Goal: Check status: Check status

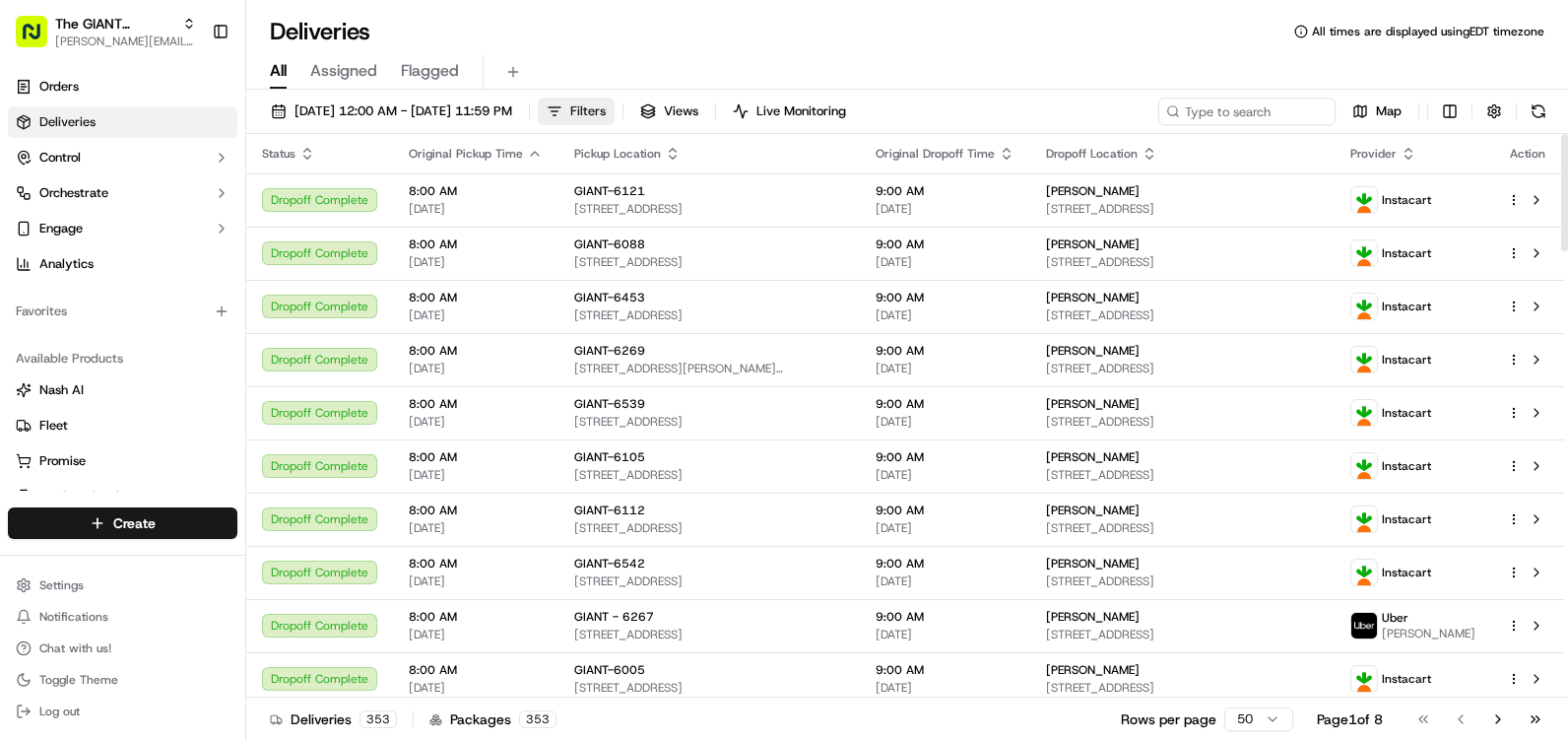
click at [615, 113] on button "Filters" at bounding box center [576, 111] width 77 height 28
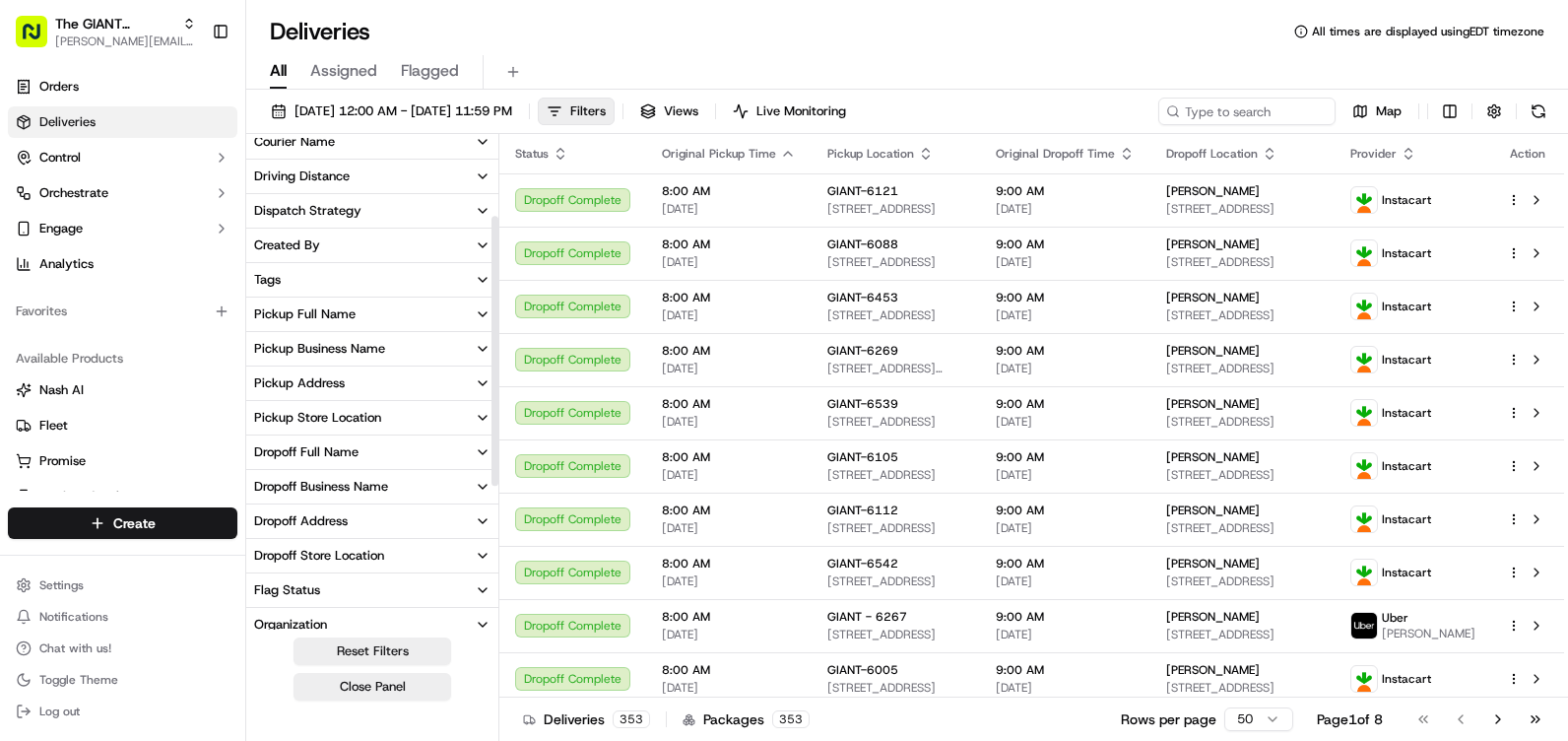
scroll to position [296, 0]
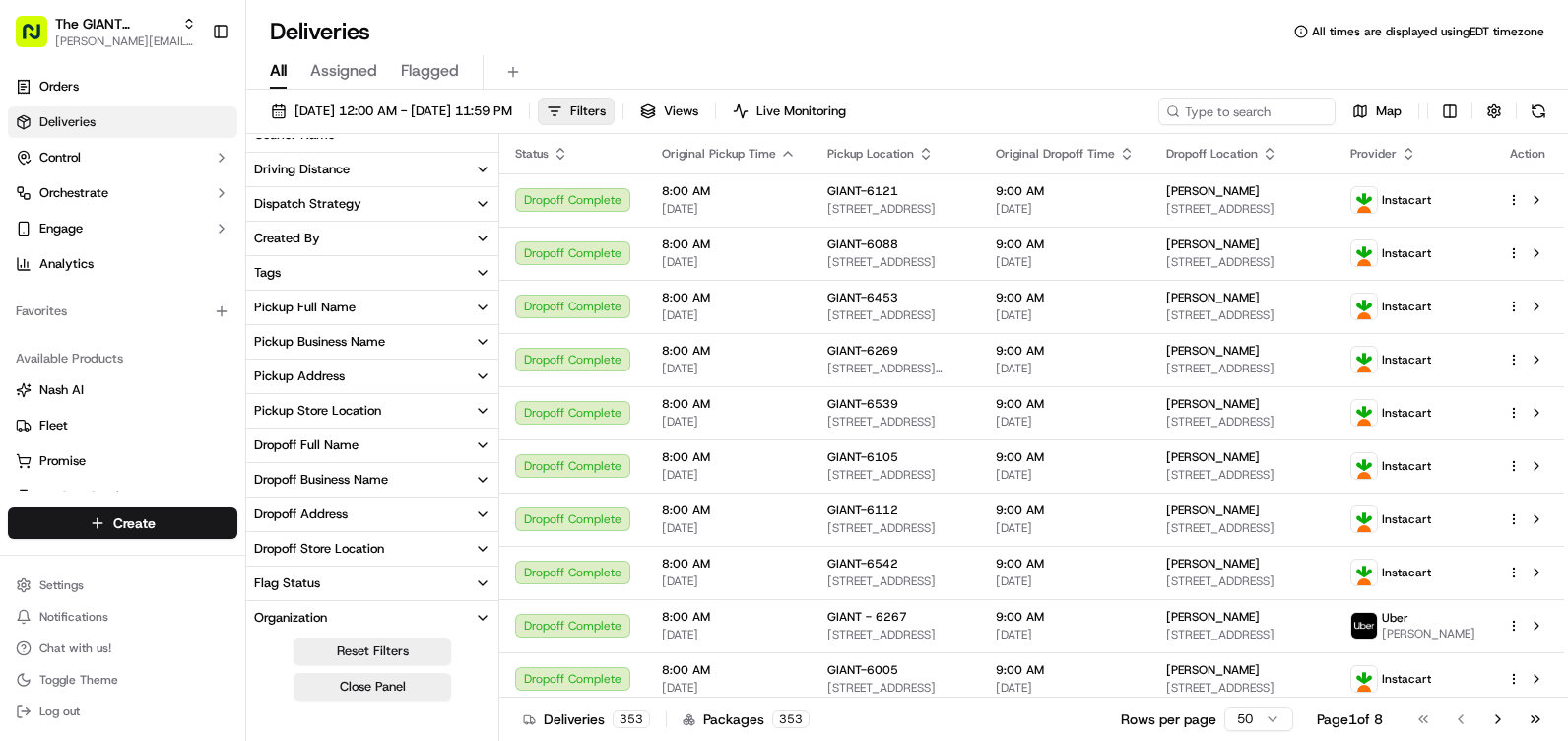
click at [369, 404] on div "Pickup Store Location" at bounding box center [317, 411] width 127 height 18
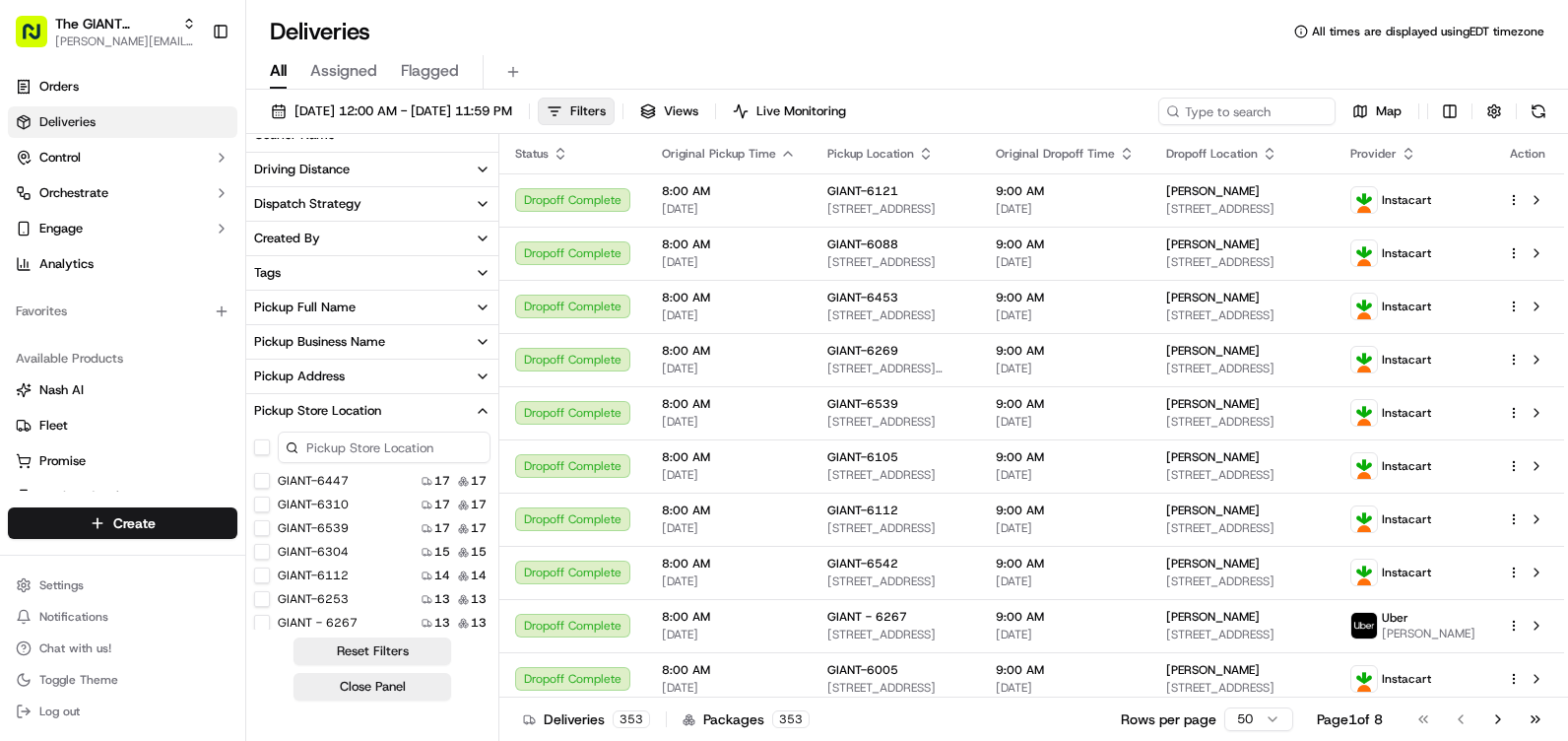
click at [367, 452] on input at bounding box center [384, 447] width 213 height 32
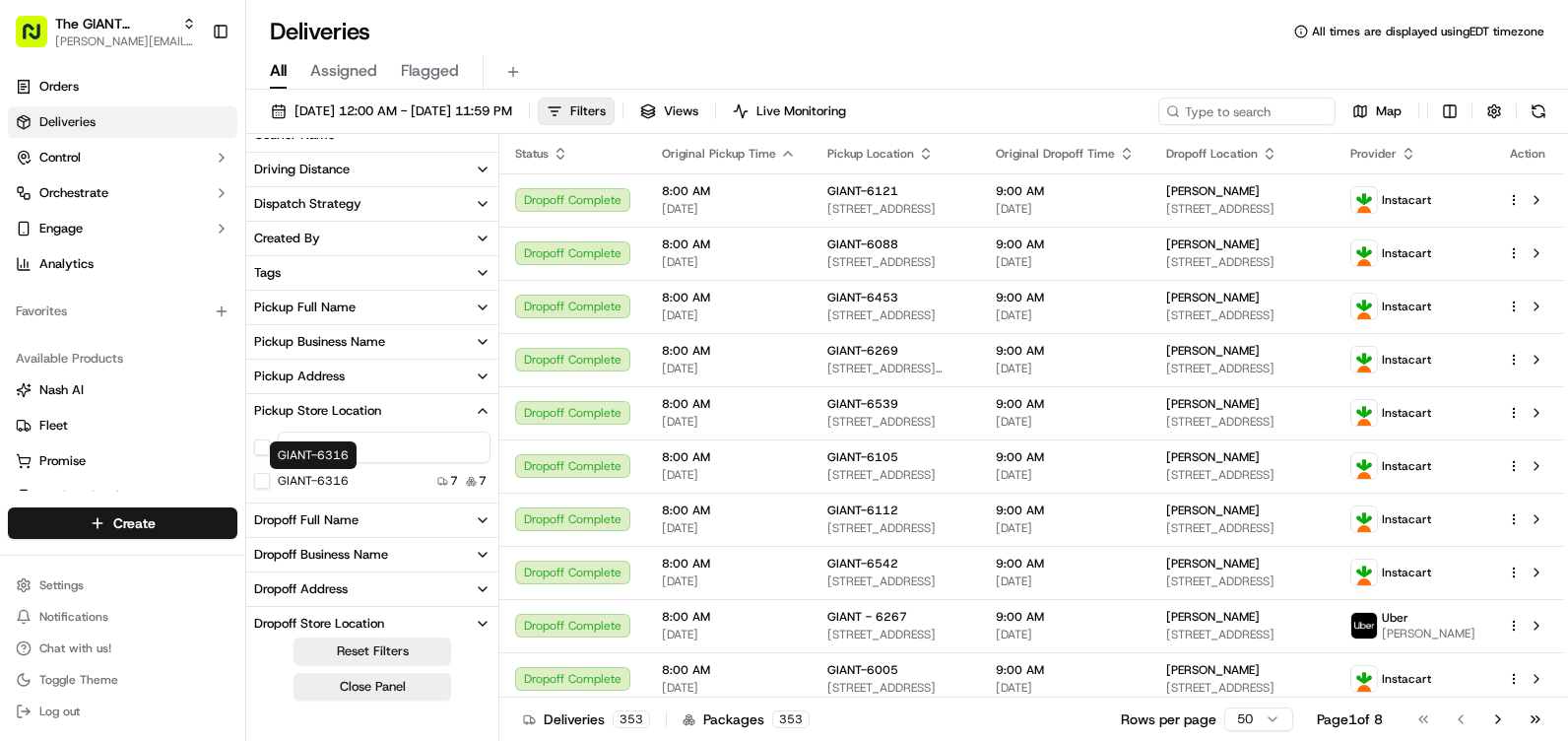
type input "6316"
click at [294, 482] on label "GIANT-6316" at bounding box center [313, 481] width 71 height 16
click at [270, 482] on button "GIANT-6316" at bounding box center [262, 481] width 16 height 16
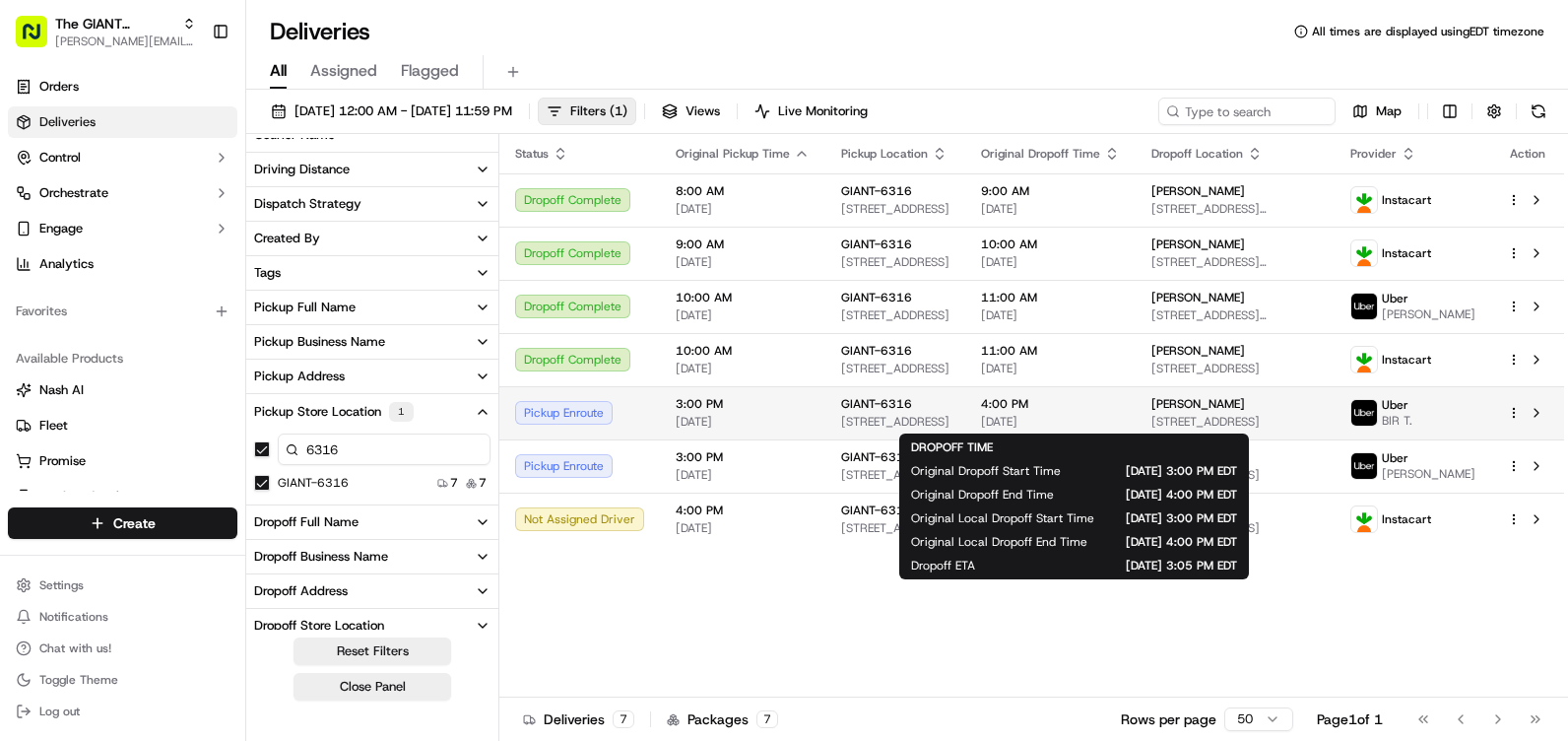
click at [1110, 414] on span "[DATE]" at bounding box center [1050, 422] width 139 height 16
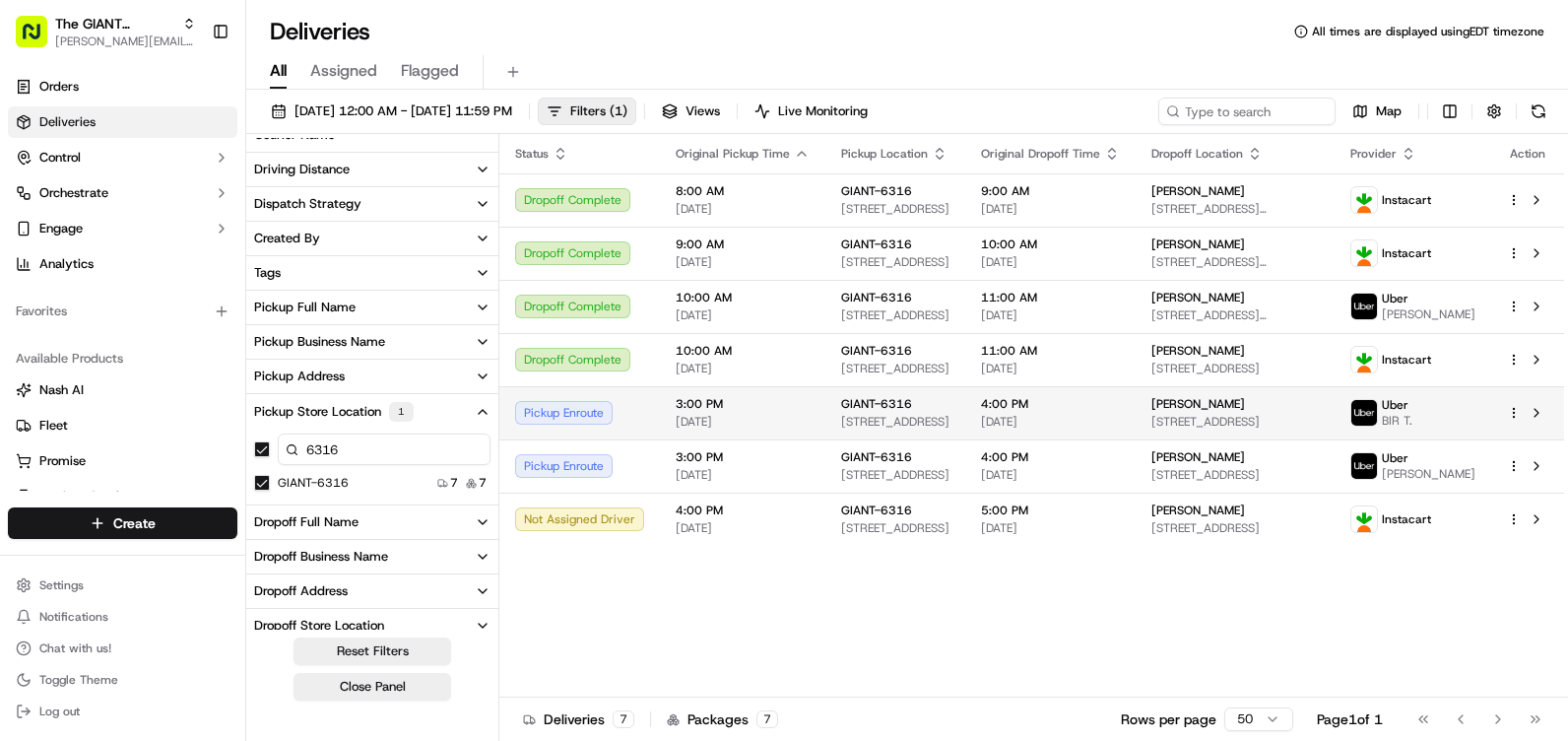
click at [1295, 416] on span "[STREET_ADDRESS]" at bounding box center [1235, 422] width 167 height 16
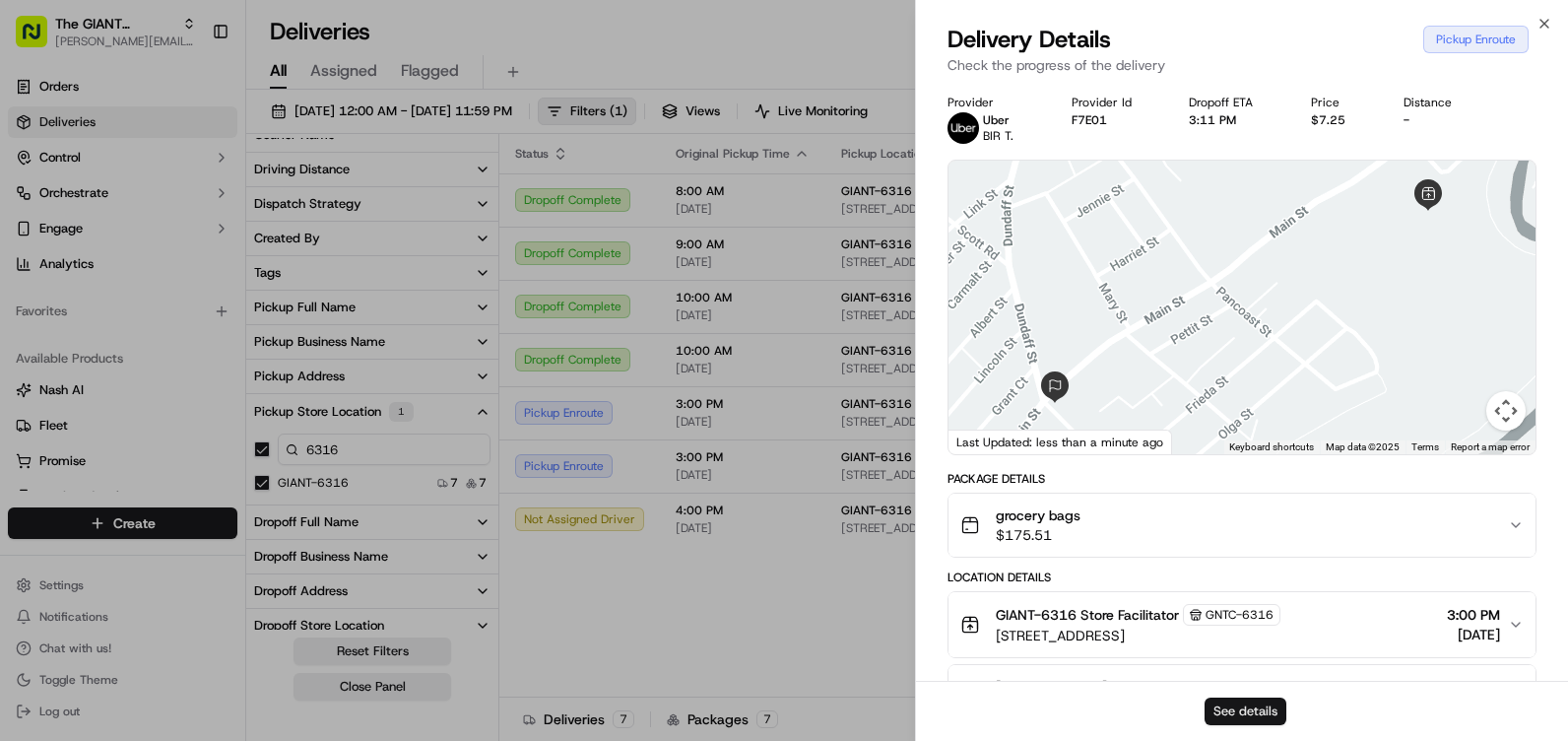
click at [1258, 714] on button "See details" at bounding box center [1245, 711] width 82 height 28
click at [1542, 17] on icon "button" at bounding box center [1544, 24] width 16 height 16
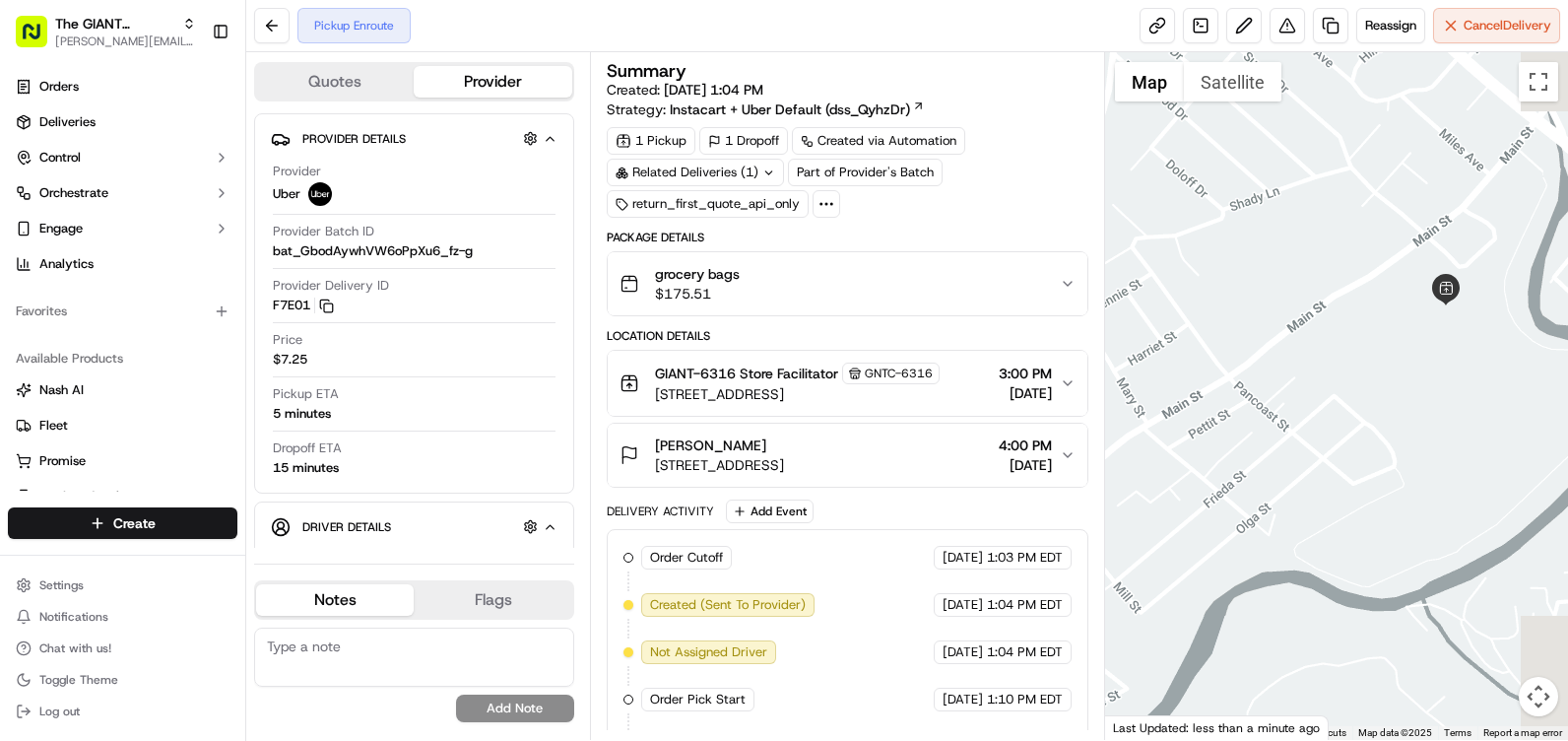
drag, startPoint x: 1456, startPoint y: 354, endPoint x: 1296, endPoint y: 370, distance: 160.8
click at [1296, 370] on div at bounding box center [1337, 396] width 463 height 688
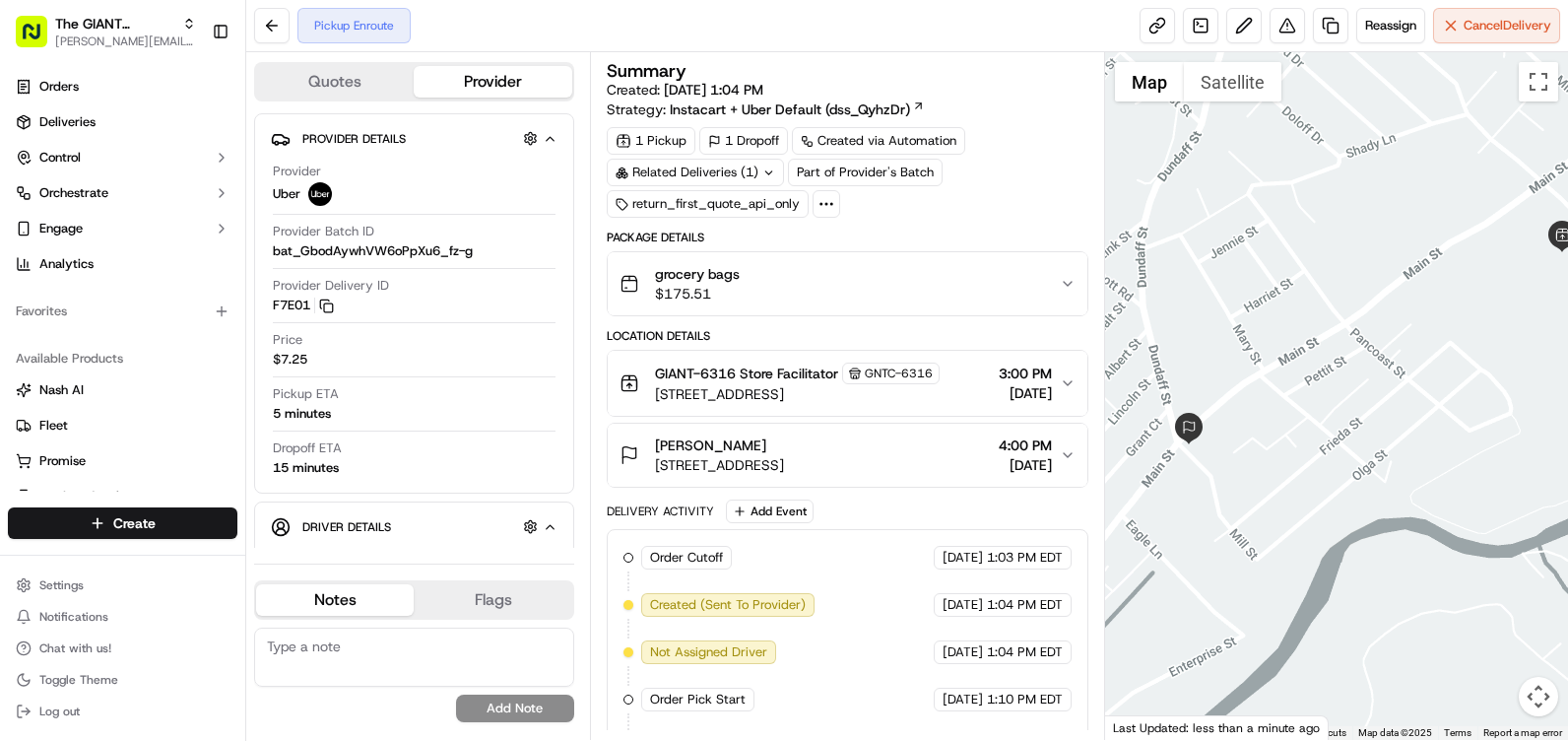
drag, startPoint x: 1402, startPoint y: 429, endPoint x: 1571, endPoint y: 380, distance: 176.0
click at [1567, 380] on html "The GIANT Company abigail.galea@giantmartins.com Toggle Sidebar Orders Deliveri…" at bounding box center [784, 370] width 1568 height 741
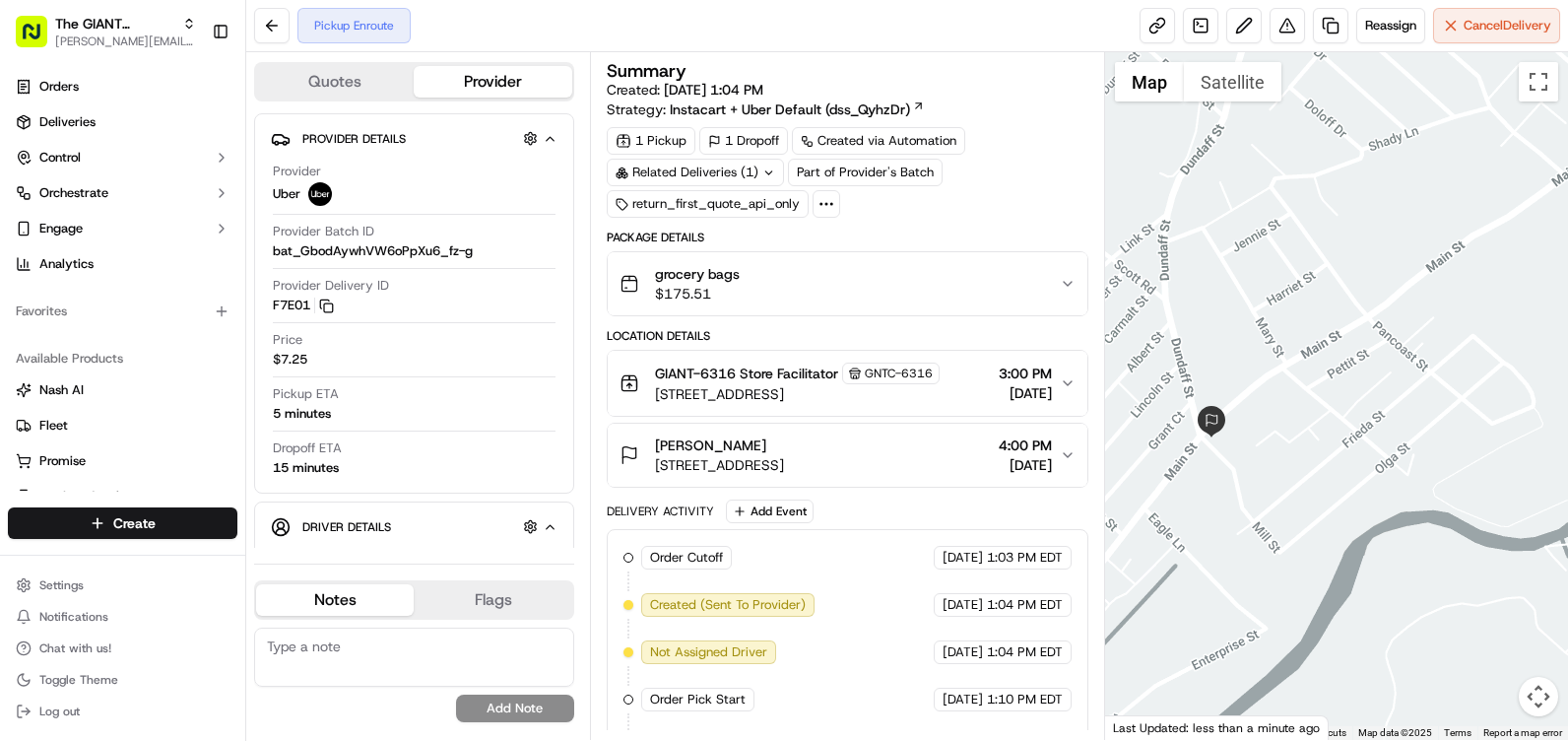
drag, startPoint x: 1279, startPoint y: 449, endPoint x: 1415, endPoint y: 443, distance: 136.1
click at [1415, 443] on div at bounding box center [1337, 396] width 463 height 688
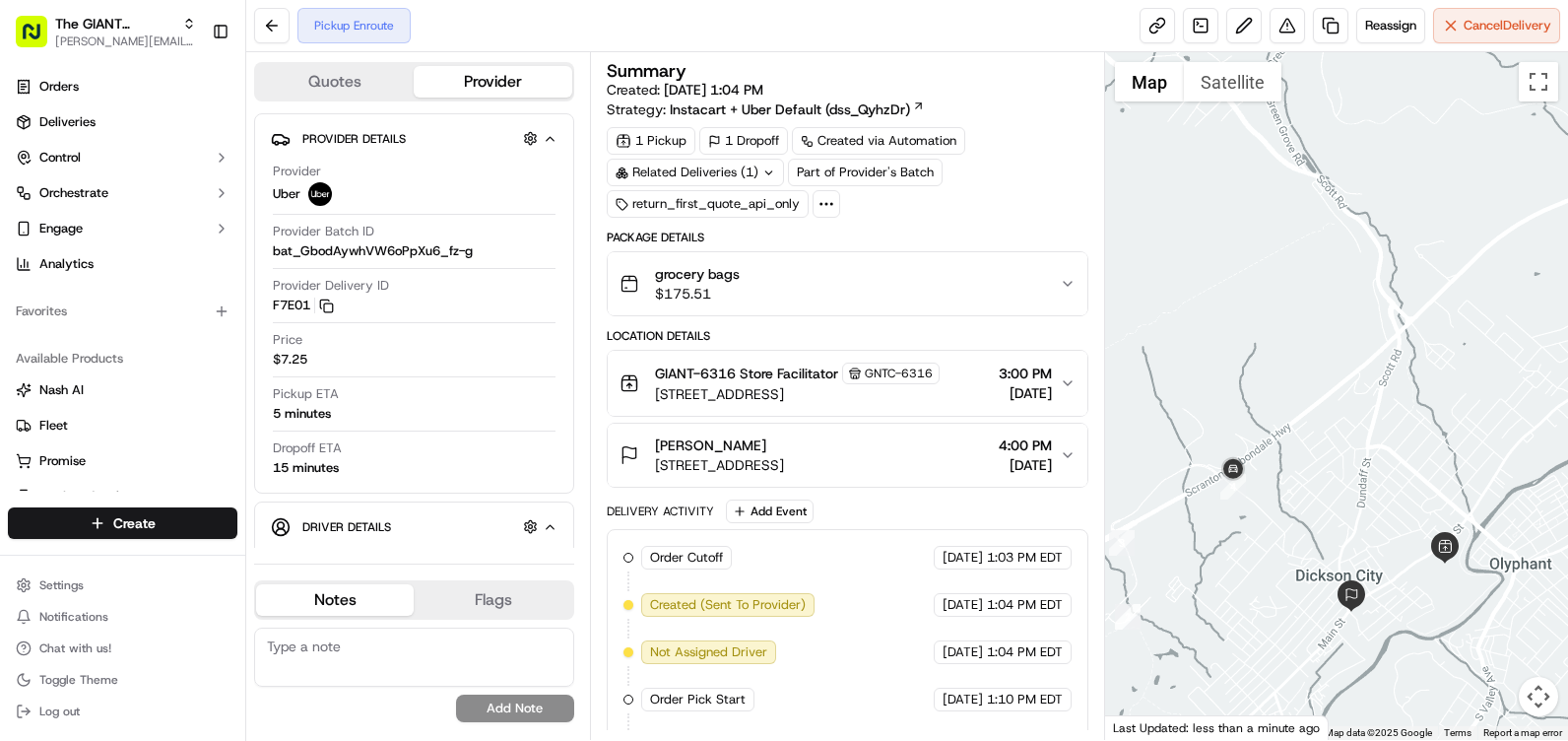
drag, startPoint x: 1211, startPoint y: 389, endPoint x: 1278, endPoint y: 526, distance: 152.5
click at [1278, 526] on div at bounding box center [1337, 396] width 463 height 688
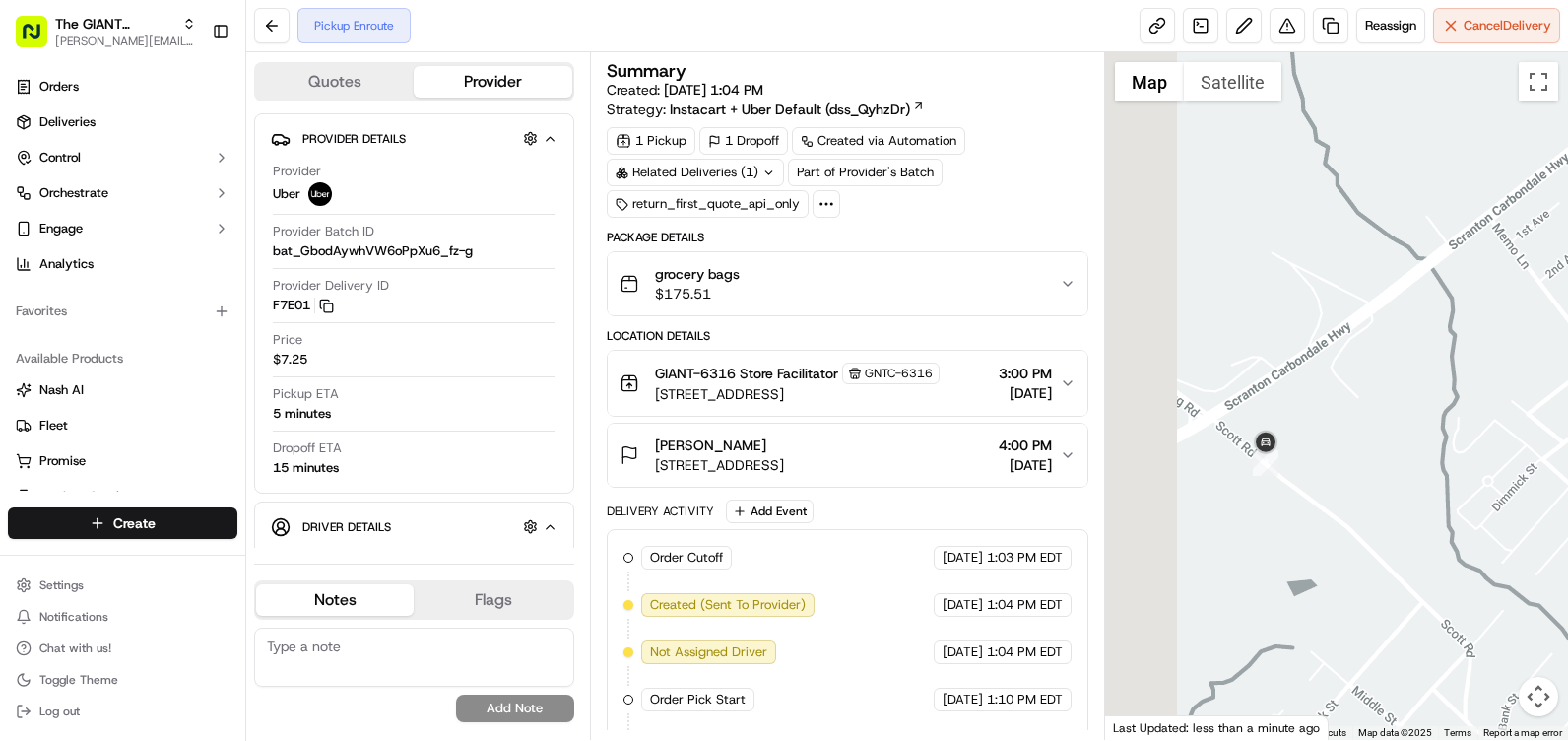
drag, startPoint x: 1218, startPoint y: 515, endPoint x: 1360, endPoint y: 518, distance: 142.0
click at [1360, 518] on div at bounding box center [1337, 396] width 463 height 688
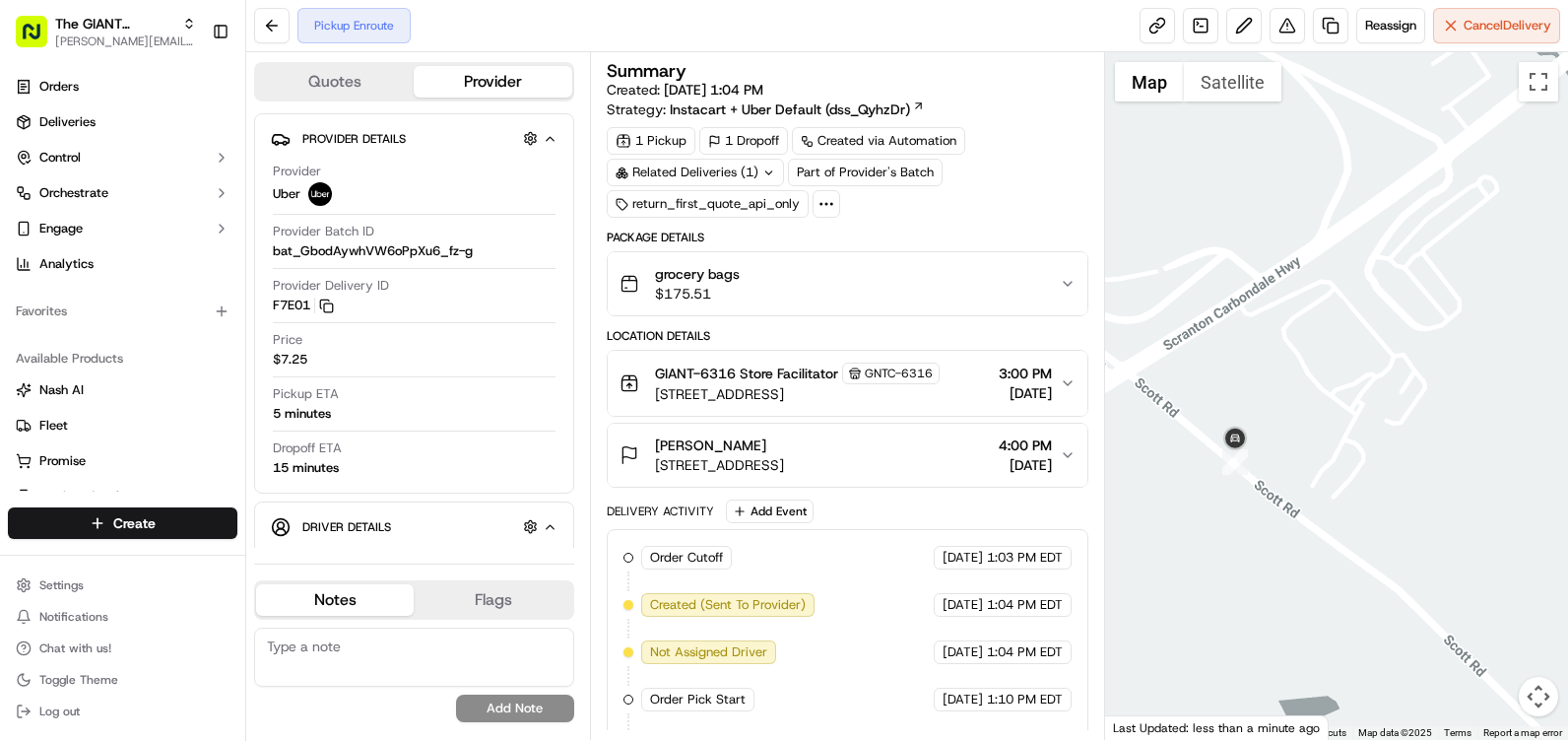
drag, startPoint x: 1273, startPoint y: 451, endPoint x: 1284, endPoint y: 439, distance: 16.3
click at [1336, 442] on div at bounding box center [1337, 396] width 463 height 688
click at [1245, 445] on img at bounding box center [1236, 438] width 32 height 32
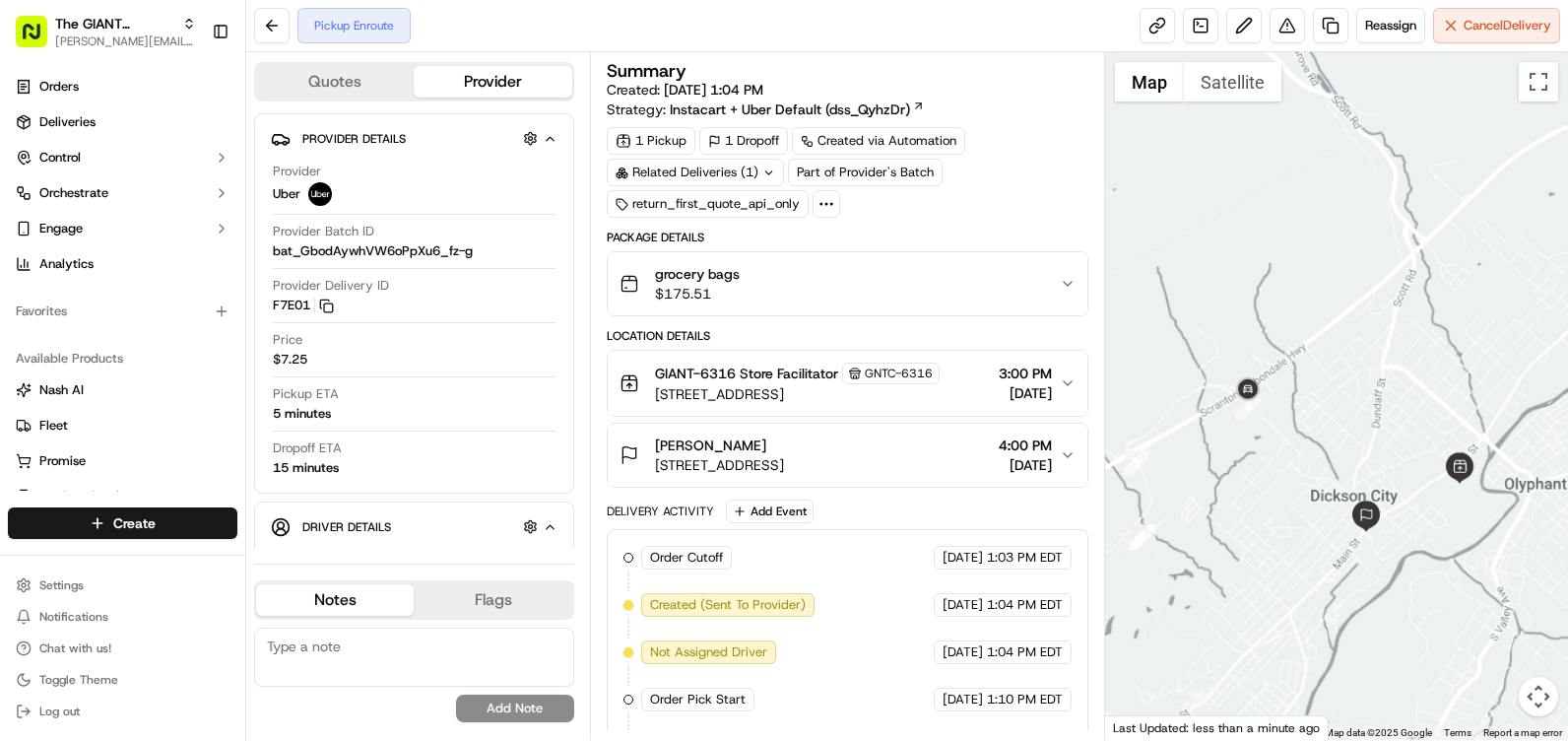
drag, startPoint x: 1336, startPoint y: 573, endPoint x: 1301, endPoint y: 474, distance: 105.0
click at [1301, 474] on div at bounding box center [1337, 396] width 463 height 688
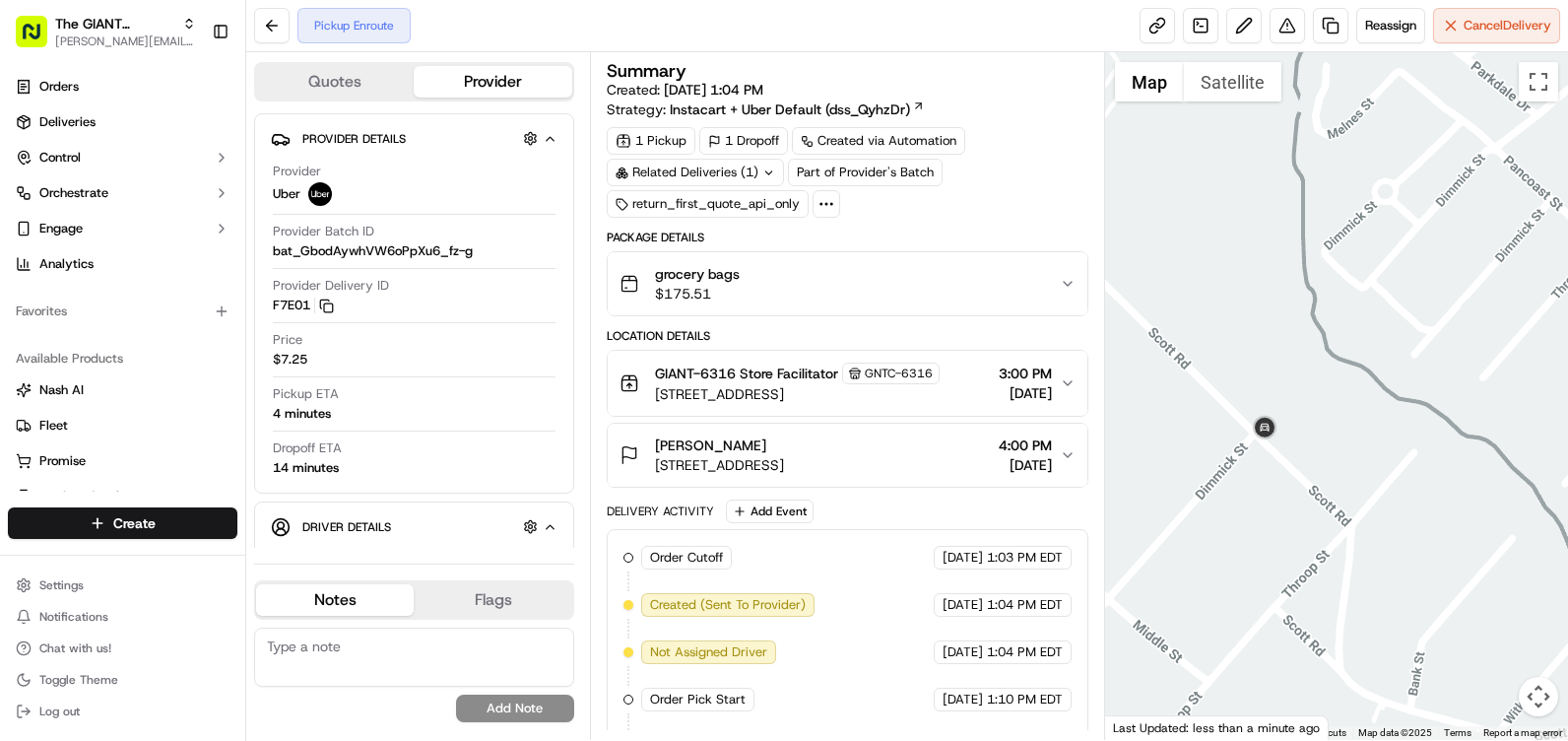
drag, startPoint x: 1274, startPoint y: 484, endPoint x: 1338, endPoint y: 457, distance: 69.5
click at [1338, 457] on div at bounding box center [1337, 396] width 463 height 688
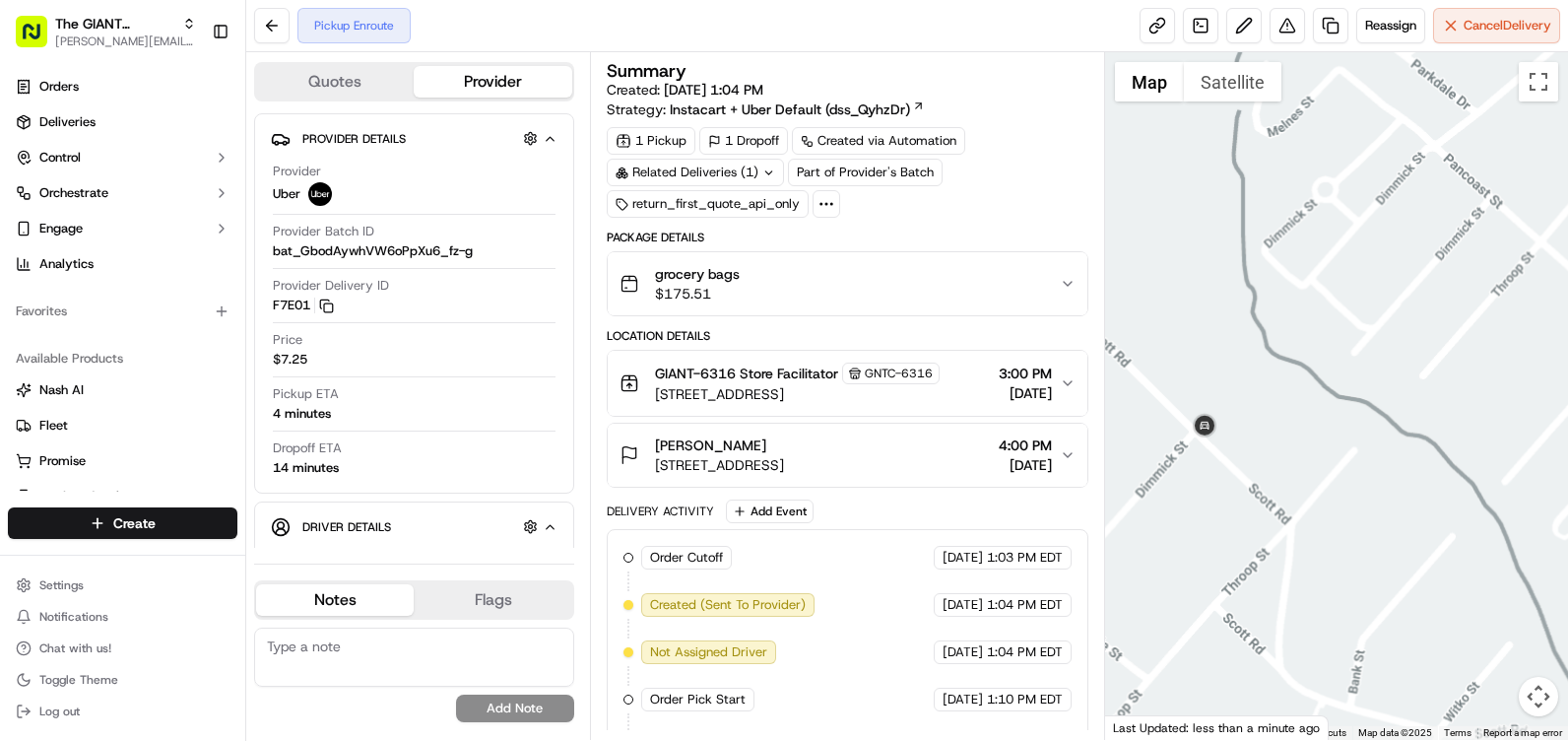
drag, startPoint x: 1285, startPoint y: 622, endPoint x: 1246, endPoint y: 457, distance: 169.5
click at [1248, 453] on div at bounding box center [1337, 396] width 463 height 688
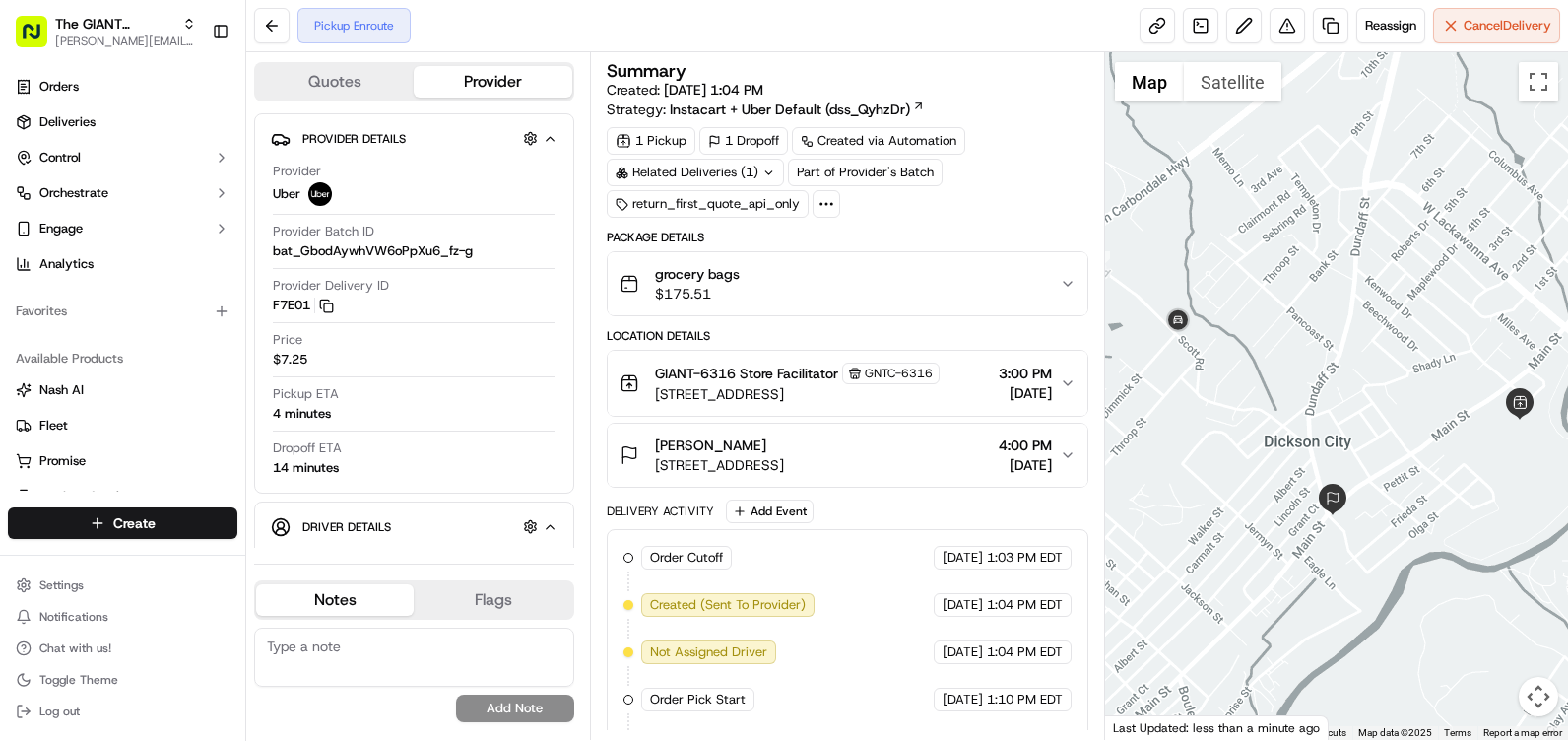
drag, startPoint x: 1334, startPoint y: 582, endPoint x: 1396, endPoint y: 602, distance: 65.1
click at [1396, 602] on div at bounding box center [1337, 396] width 463 height 688
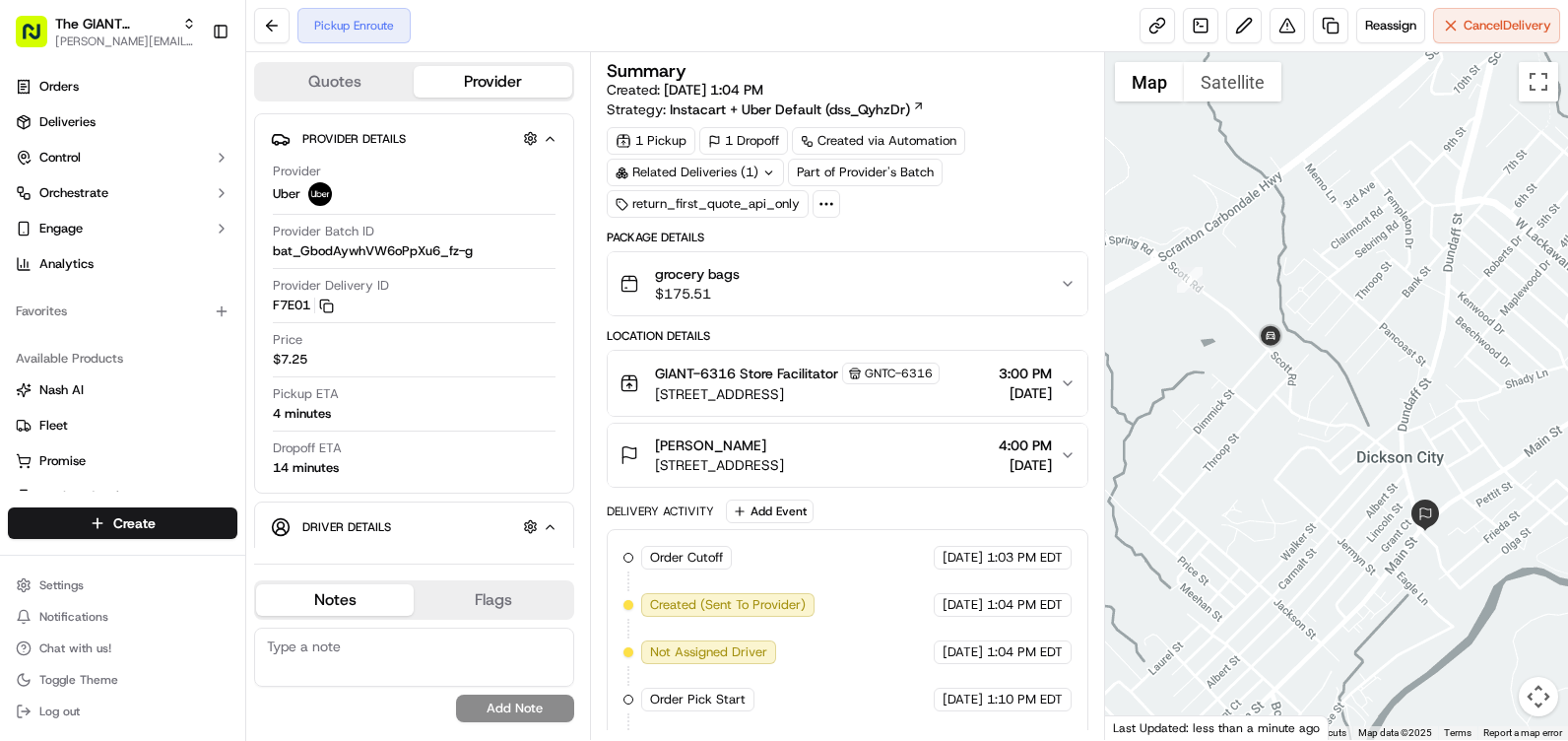
drag, startPoint x: 1405, startPoint y: 448, endPoint x: 1506, endPoint y: 463, distance: 102.1
click at [1506, 463] on div at bounding box center [1337, 396] width 463 height 688
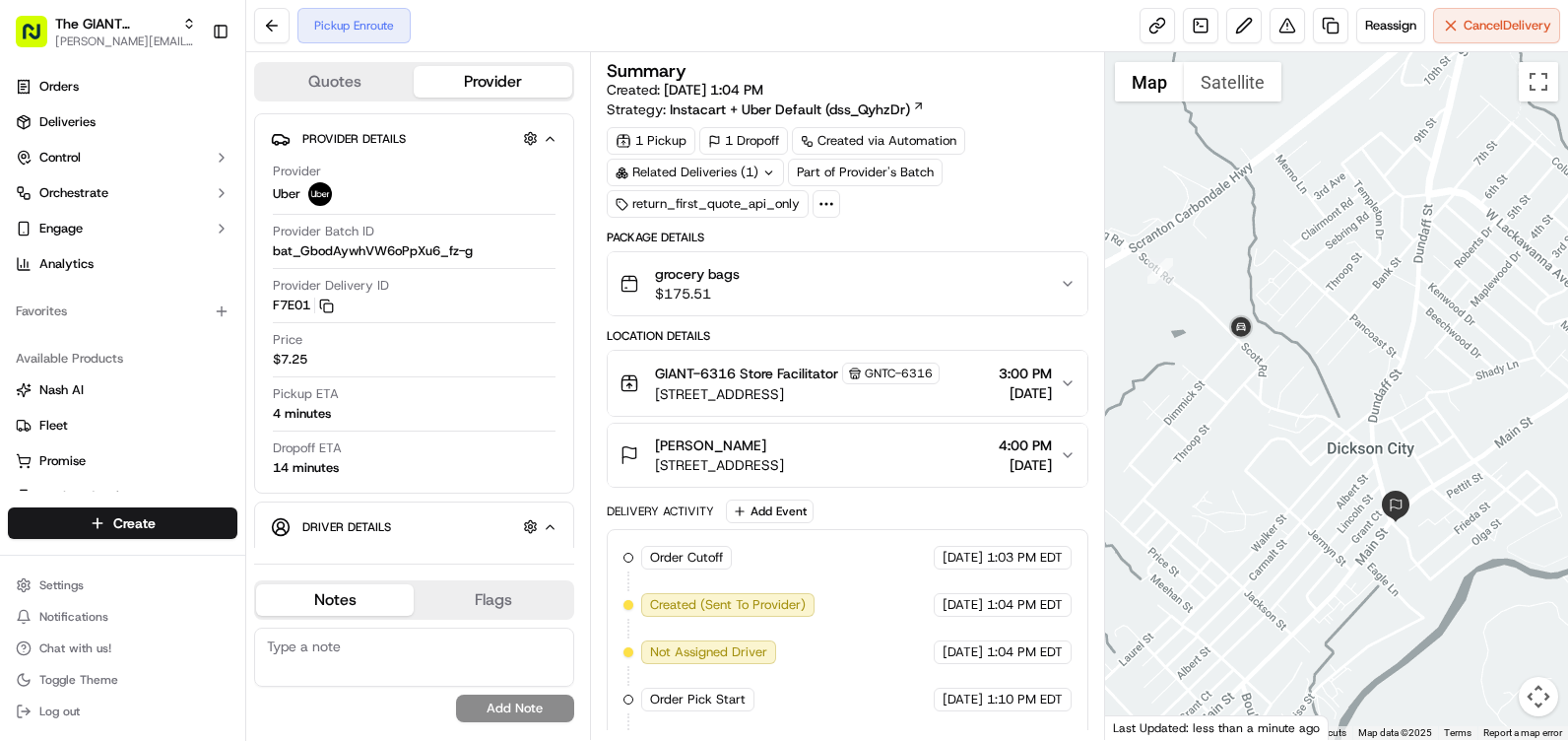
drag, startPoint x: 1328, startPoint y: 426, endPoint x: 1296, endPoint y: 417, distance: 33.2
click at [1296, 417] on div at bounding box center [1337, 396] width 463 height 688
click at [898, 292] on div "grocery bags $175.51" at bounding box center [839, 284] width 440 height 39
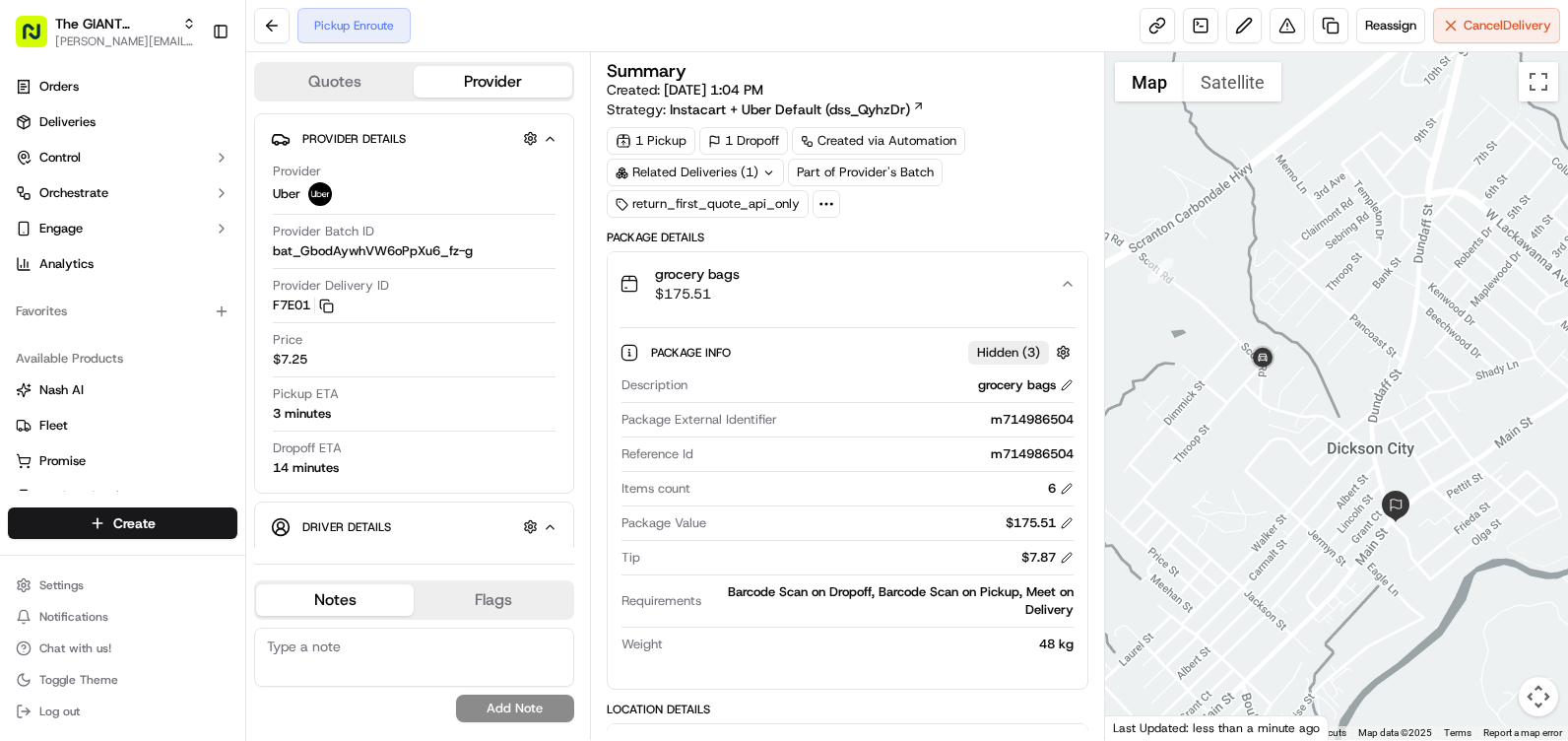
click at [806, 282] on div "grocery bags $175.51" at bounding box center [839, 284] width 440 height 39
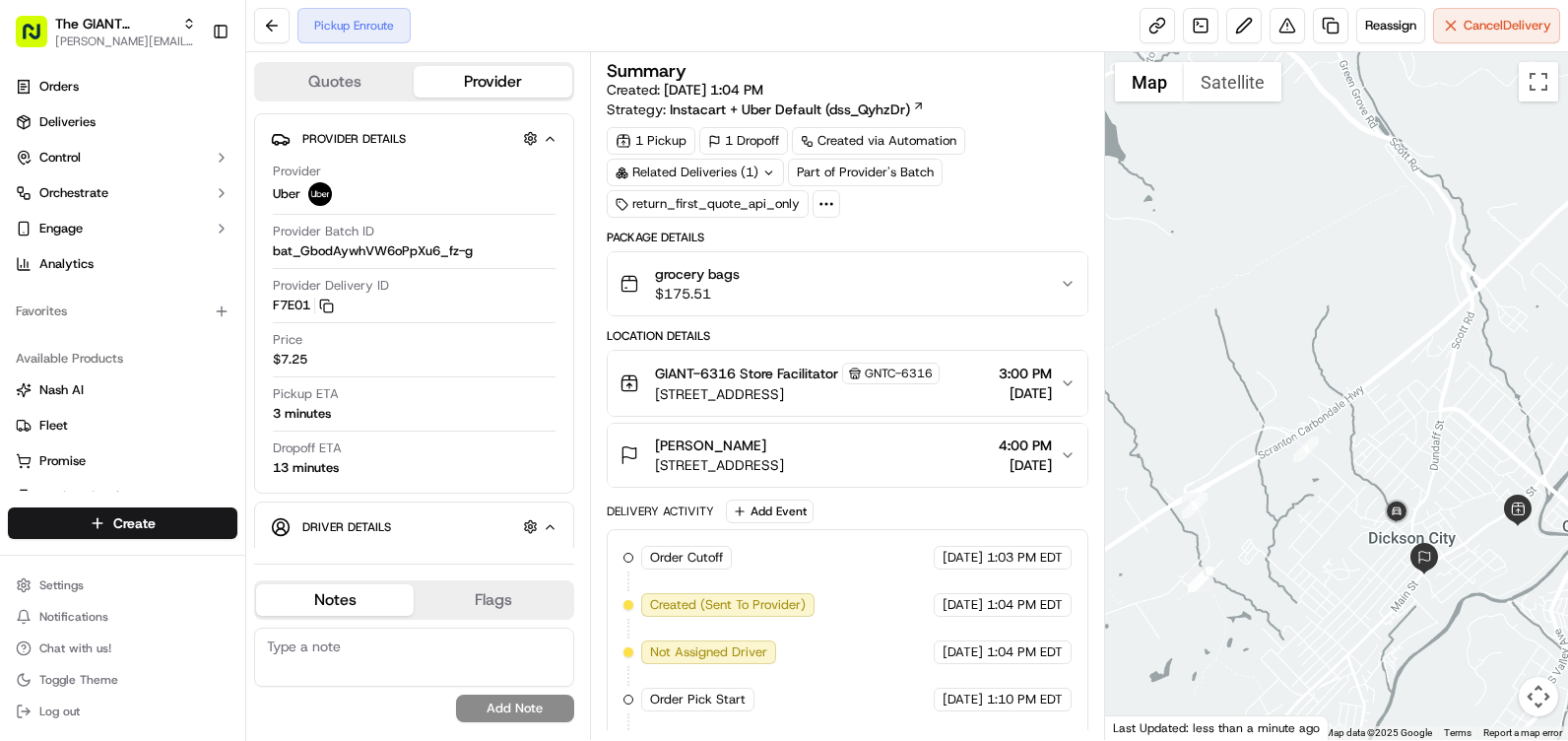
drag, startPoint x: 1501, startPoint y: 619, endPoint x: 1436, endPoint y: 657, distance: 75.3
click at [1436, 657] on div at bounding box center [1337, 396] width 463 height 688
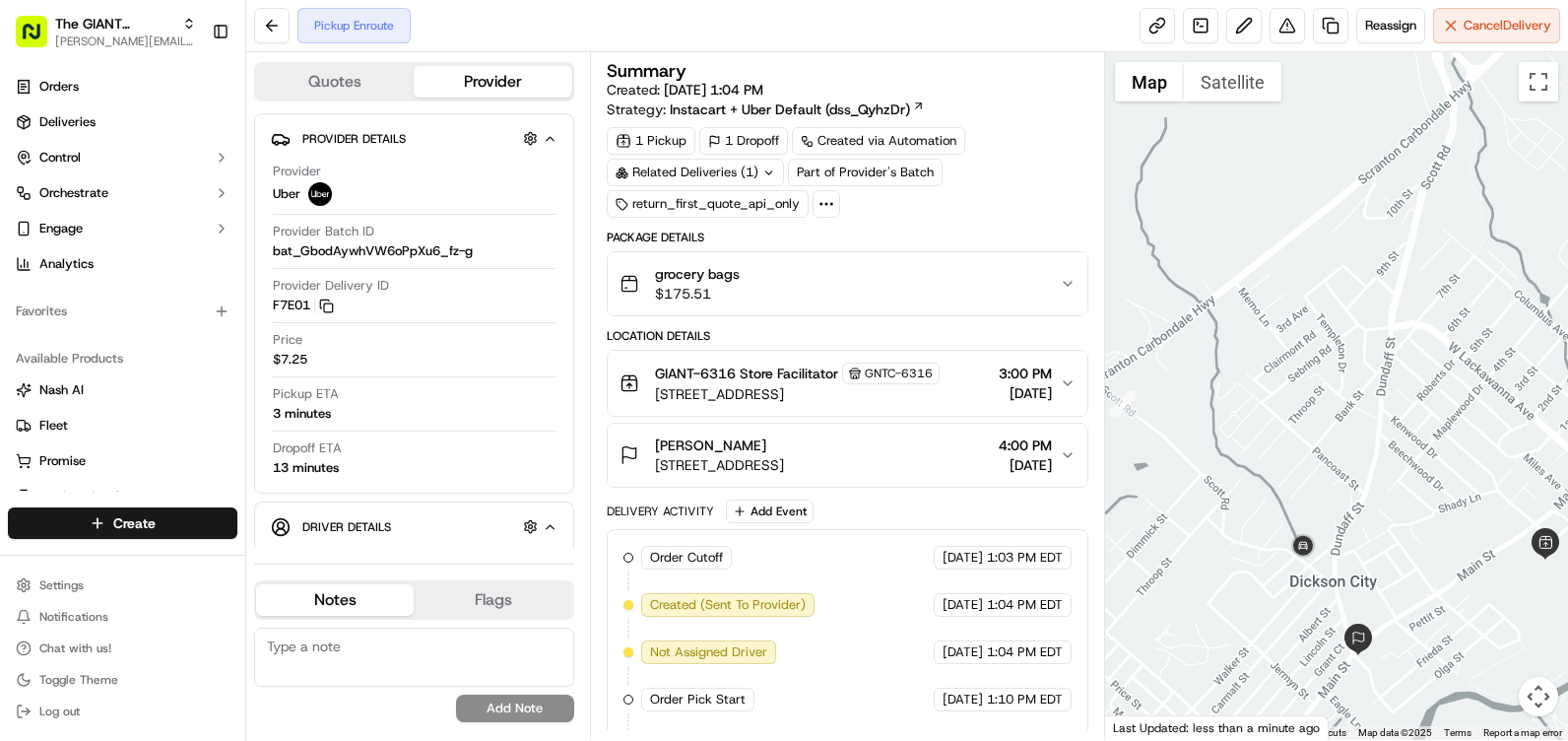
drag, startPoint x: 1340, startPoint y: 461, endPoint x: 1350, endPoint y: 469, distance: 12.8
click at [1350, 469] on div at bounding box center [1337, 396] width 463 height 688
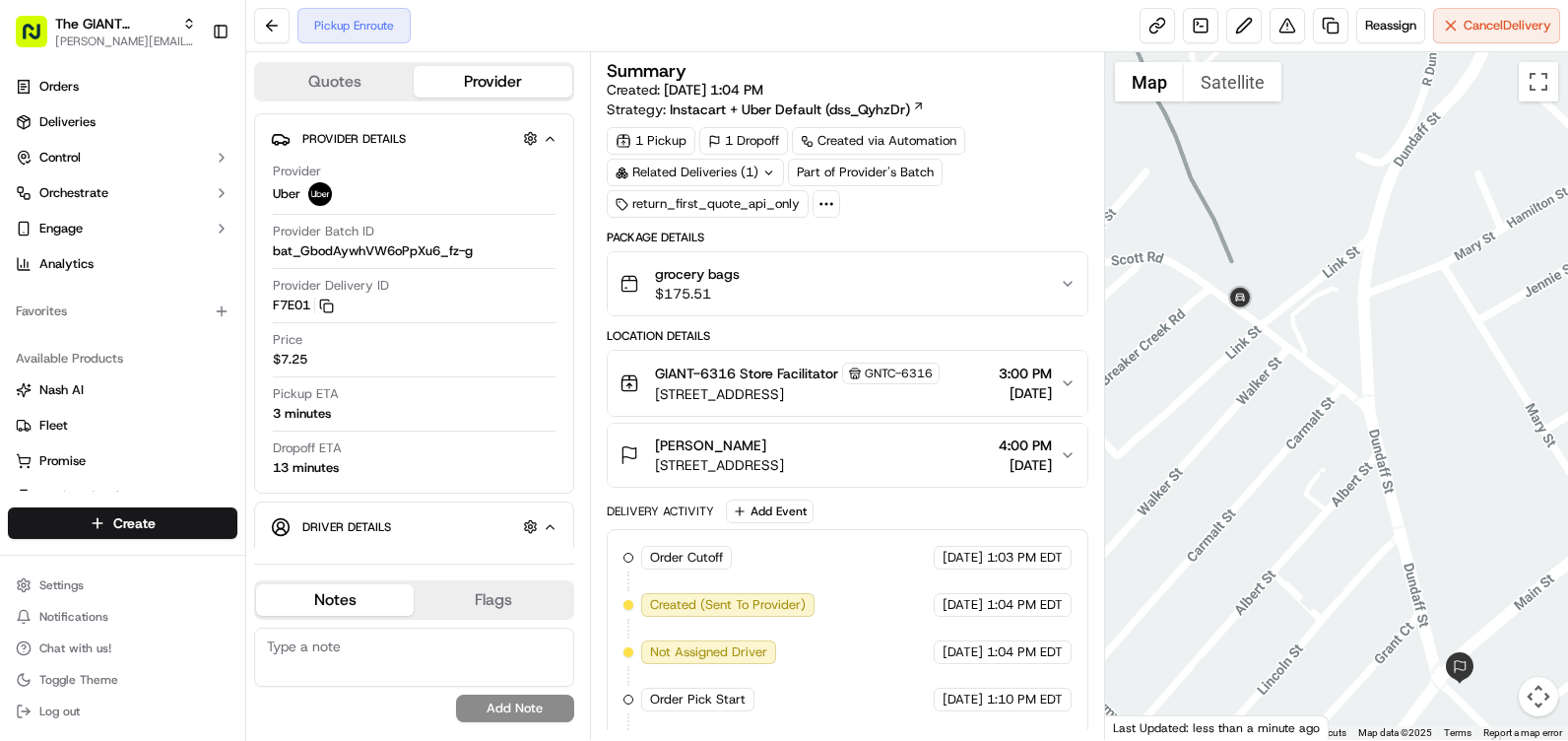
drag, startPoint x: 1225, startPoint y: 247, endPoint x: 1341, endPoint y: 490, distance: 269.3
click at [1341, 490] on div at bounding box center [1337, 396] width 463 height 688
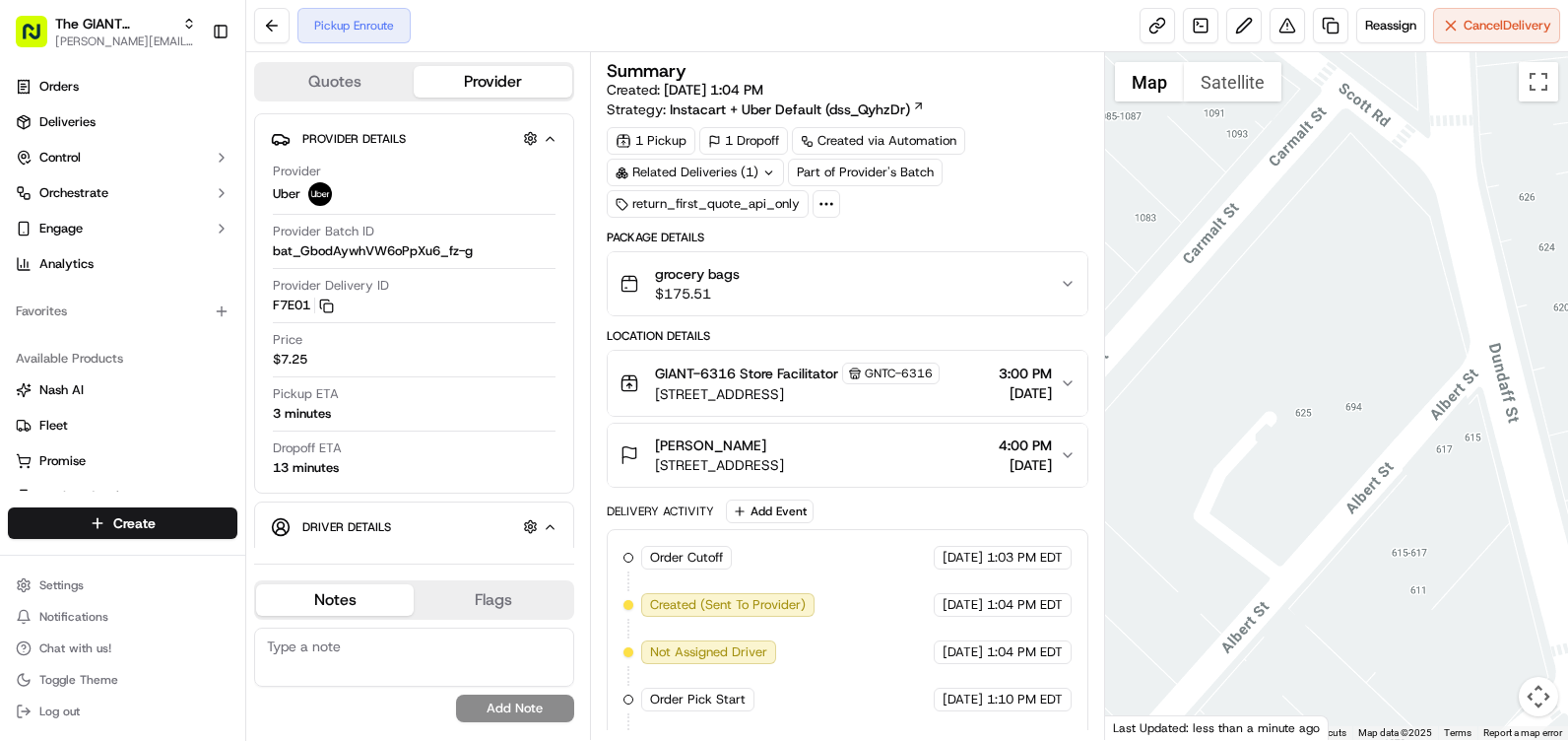
drag, startPoint x: 1371, startPoint y: 399, endPoint x: 1522, endPoint y: 712, distance: 347.5
click at [1521, 716] on div at bounding box center [1337, 396] width 463 height 688
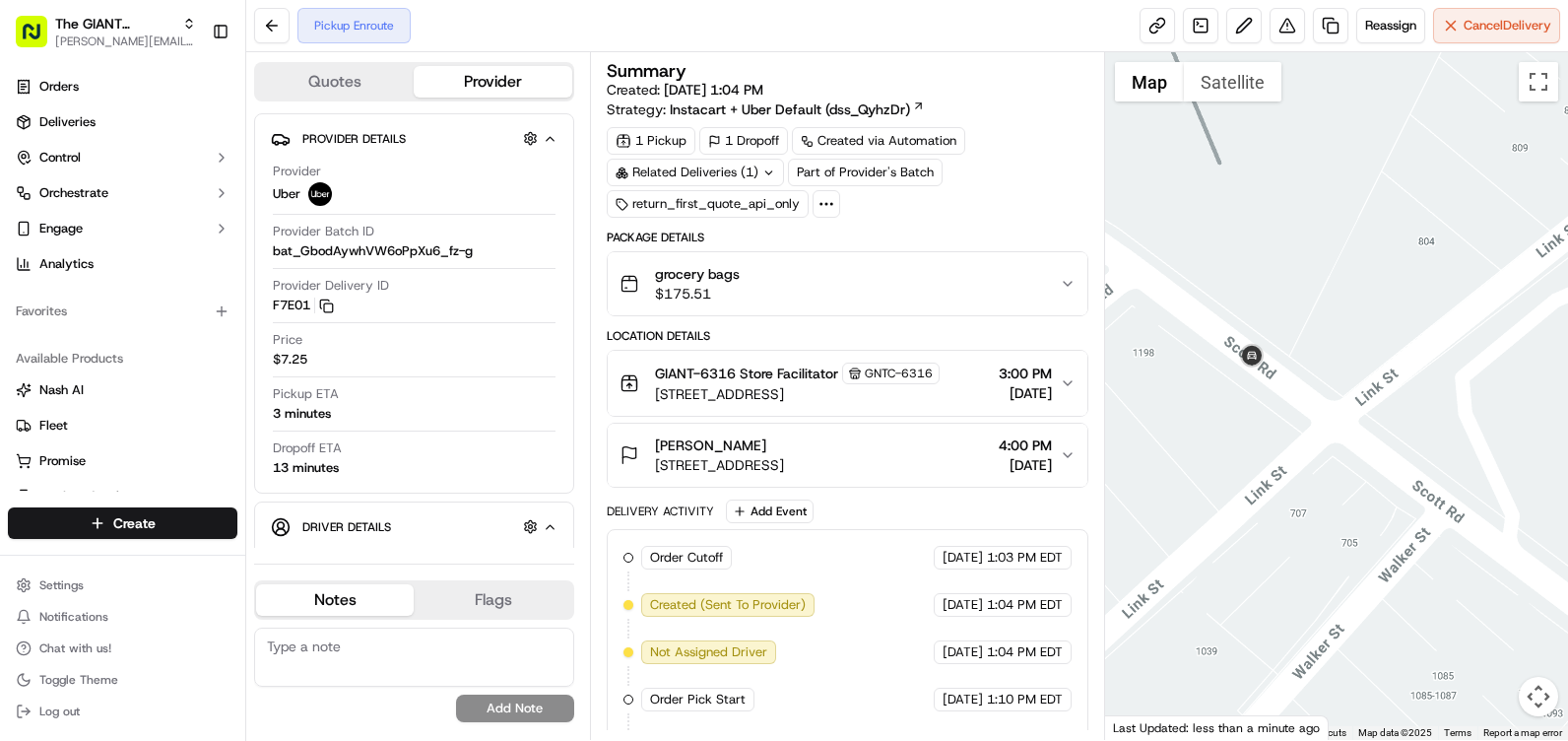
drag, startPoint x: 1410, startPoint y: 486, endPoint x: 1443, endPoint y: 534, distance: 58.2
click at [1443, 534] on div at bounding box center [1337, 396] width 463 height 688
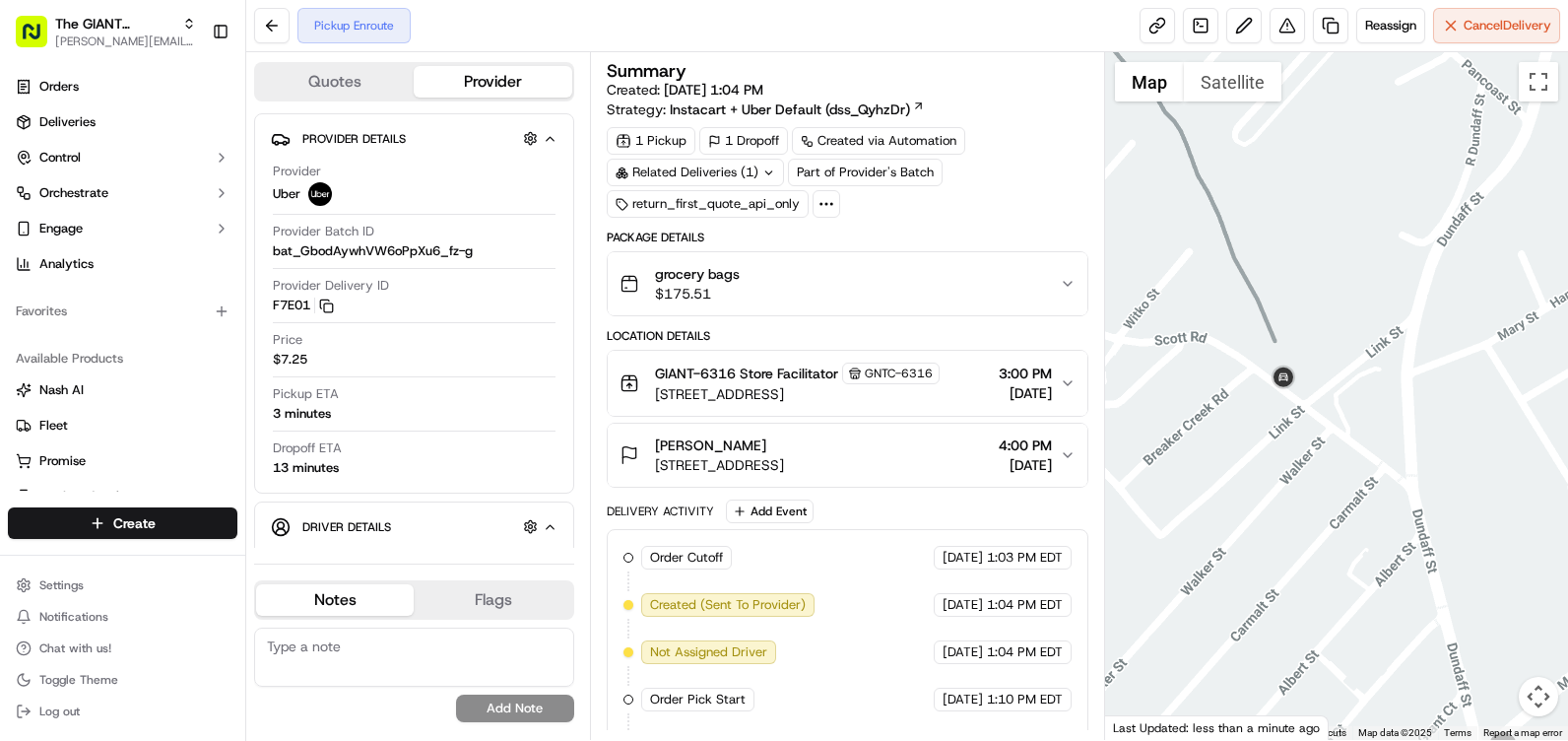
drag, startPoint x: 1378, startPoint y: 680, endPoint x: 1281, endPoint y: 448, distance: 251.5
click at [1281, 448] on div at bounding box center [1337, 396] width 463 height 688
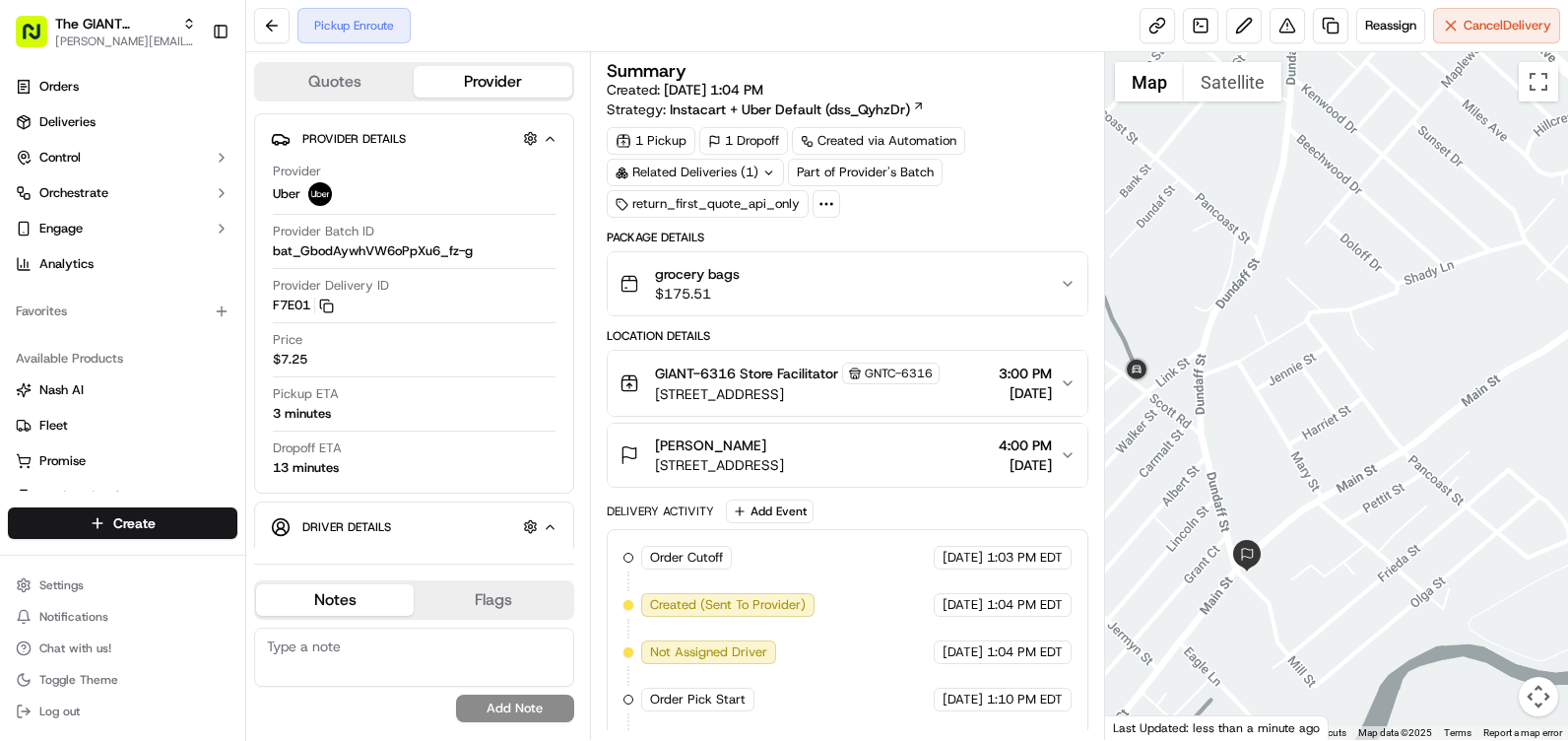
drag, startPoint x: 1335, startPoint y: 524, endPoint x: 1200, endPoint y: 528, distance: 135.1
click at [1200, 528] on div at bounding box center [1337, 396] width 463 height 688
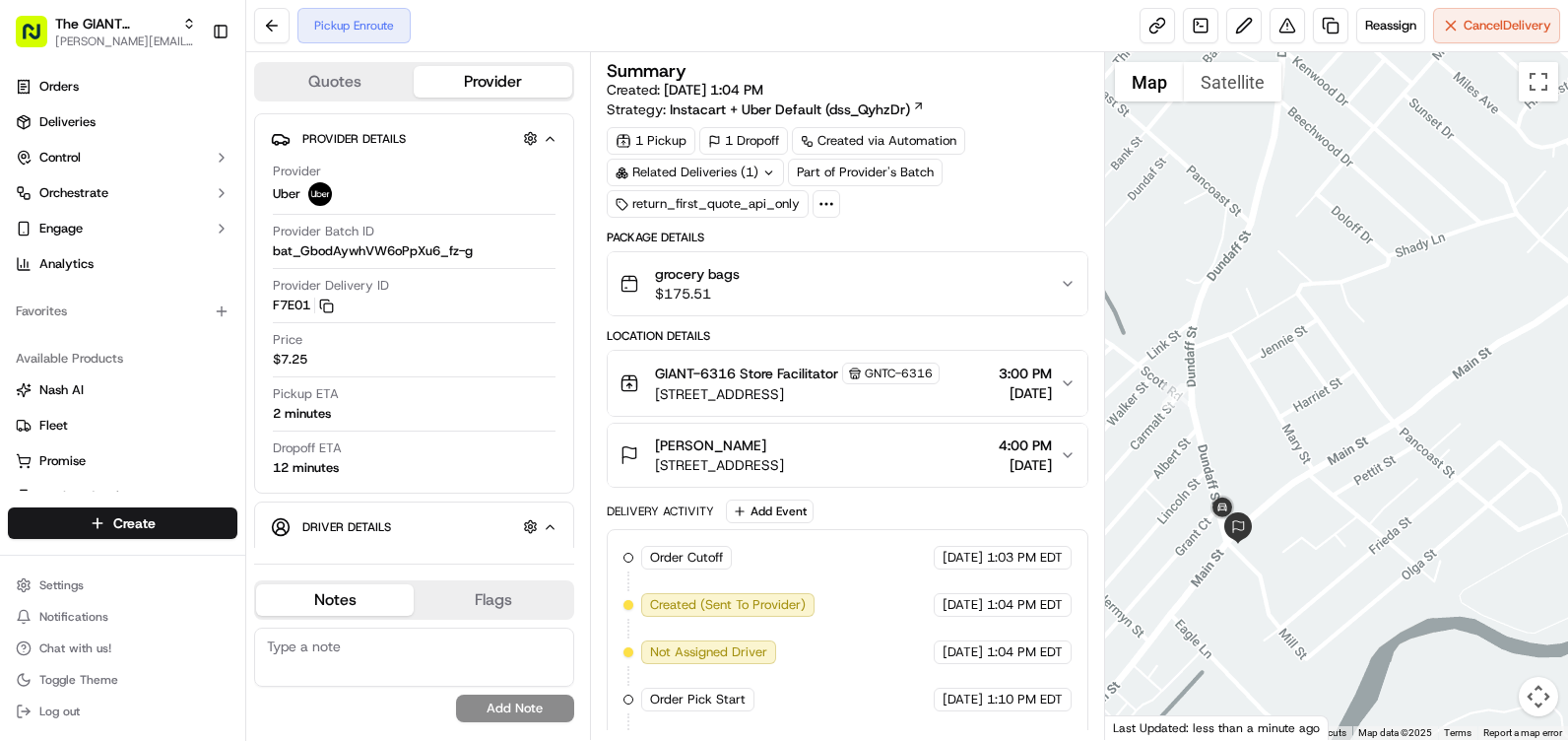
drag, startPoint x: 1269, startPoint y: 587, endPoint x: 1251, endPoint y: 572, distance: 23.4
click at [1279, 591] on div at bounding box center [1337, 396] width 463 height 688
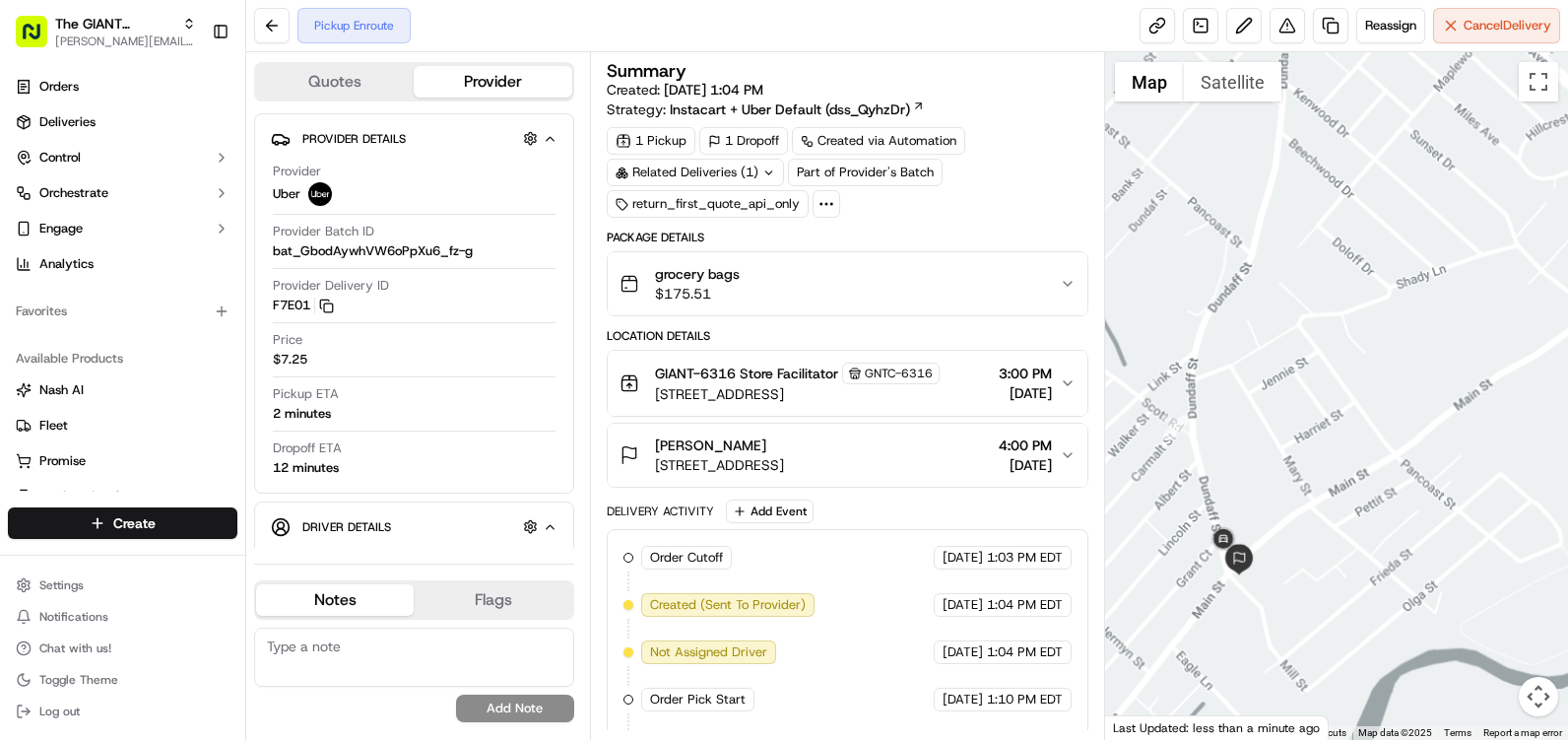
drag, startPoint x: 1406, startPoint y: 514, endPoint x: 1335, endPoint y: 554, distance: 81.5
click at [1335, 554] on div at bounding box center [1337, 396] width 463 height 688
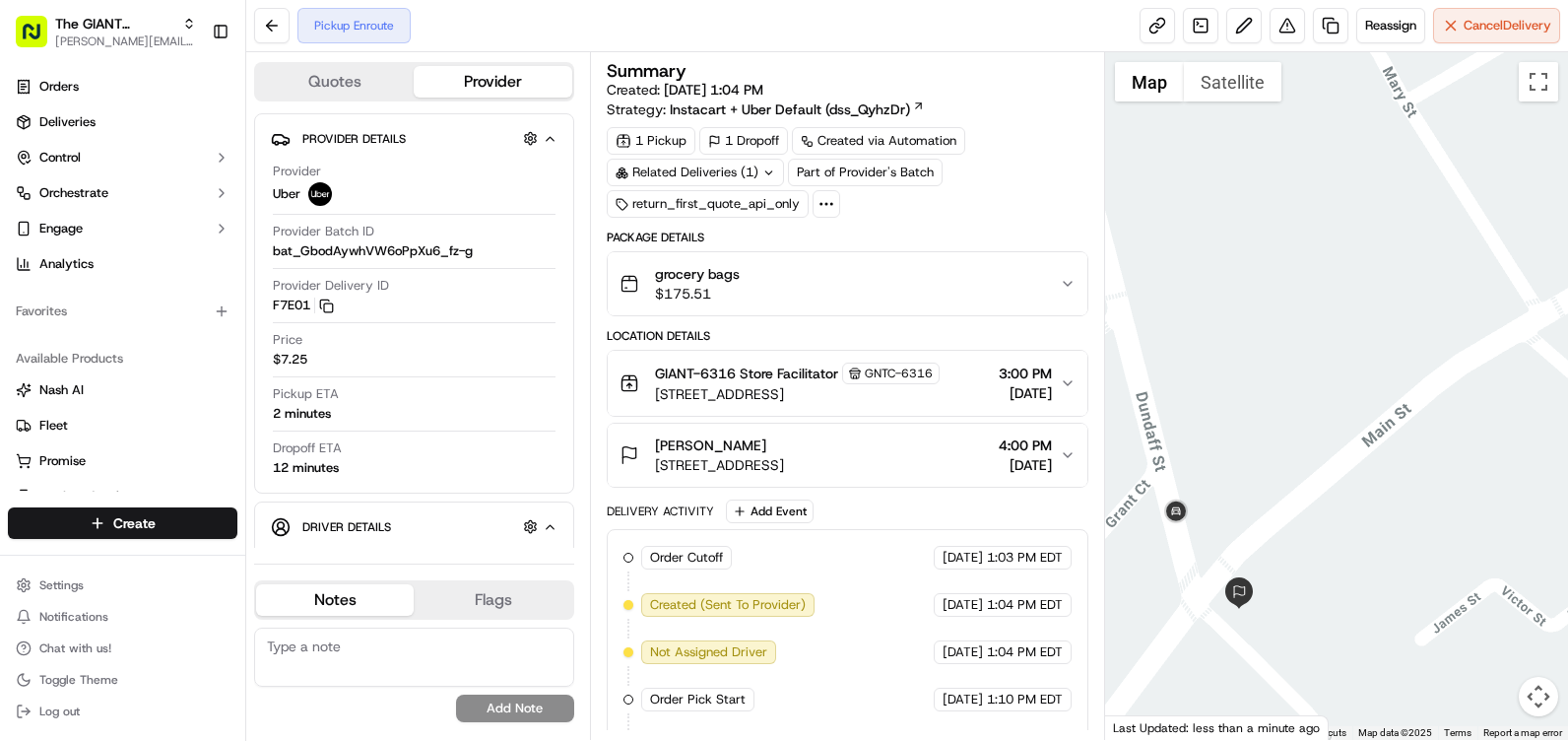
drag, startPoint x: 1228, startPoint y: 574, endPoint x: 1387, endPoint y: 475, distance: 187.3
click at [1383, 483] on div at bounding box center [1337, 396] width 463 height 688
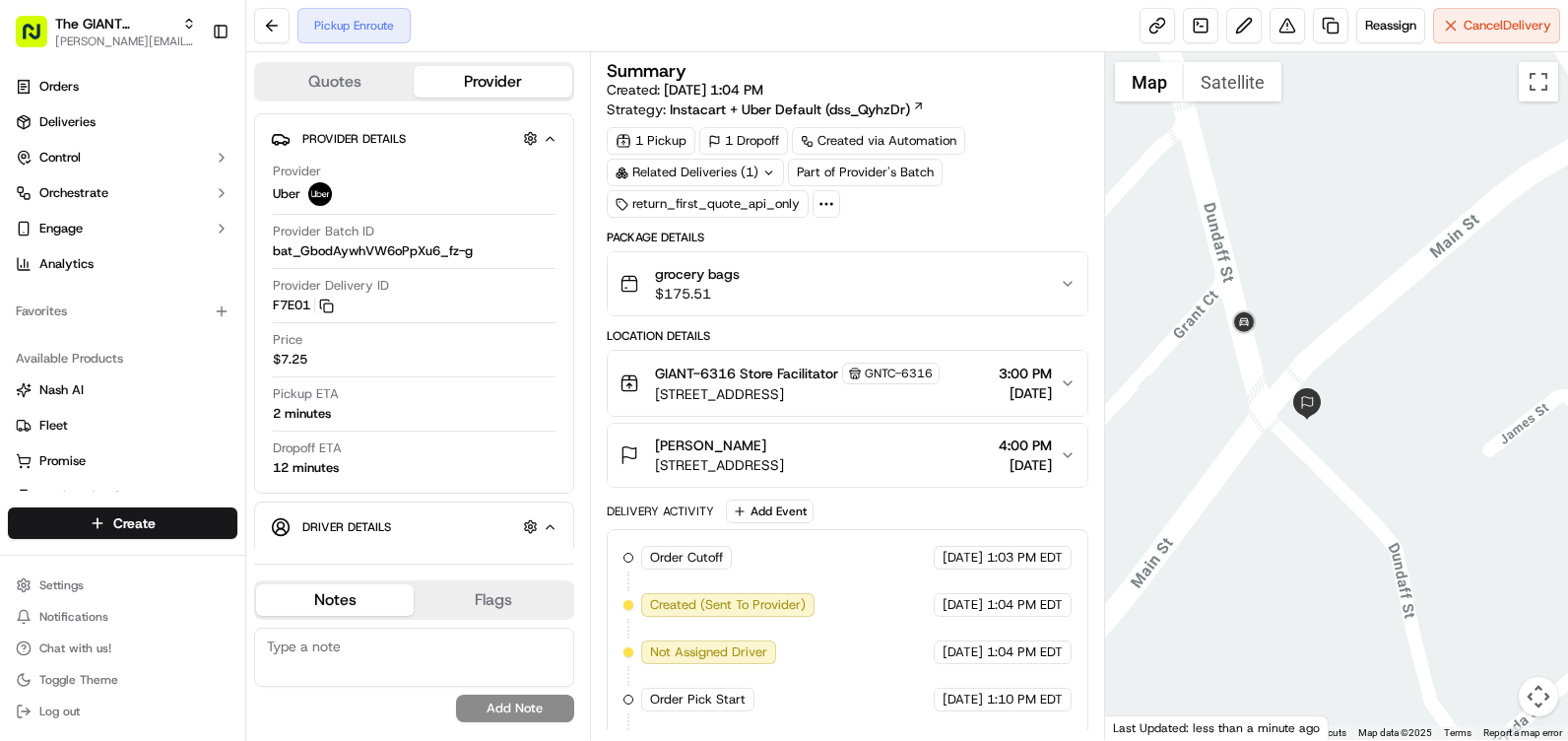
drag, startPoint x: 1188, startPoint y: 416, endPoint x: 1220, endPoint y: 395, distance: 38.3
click at [1220, 395] on div at bounding box center [1337, 396] width 463 height 688
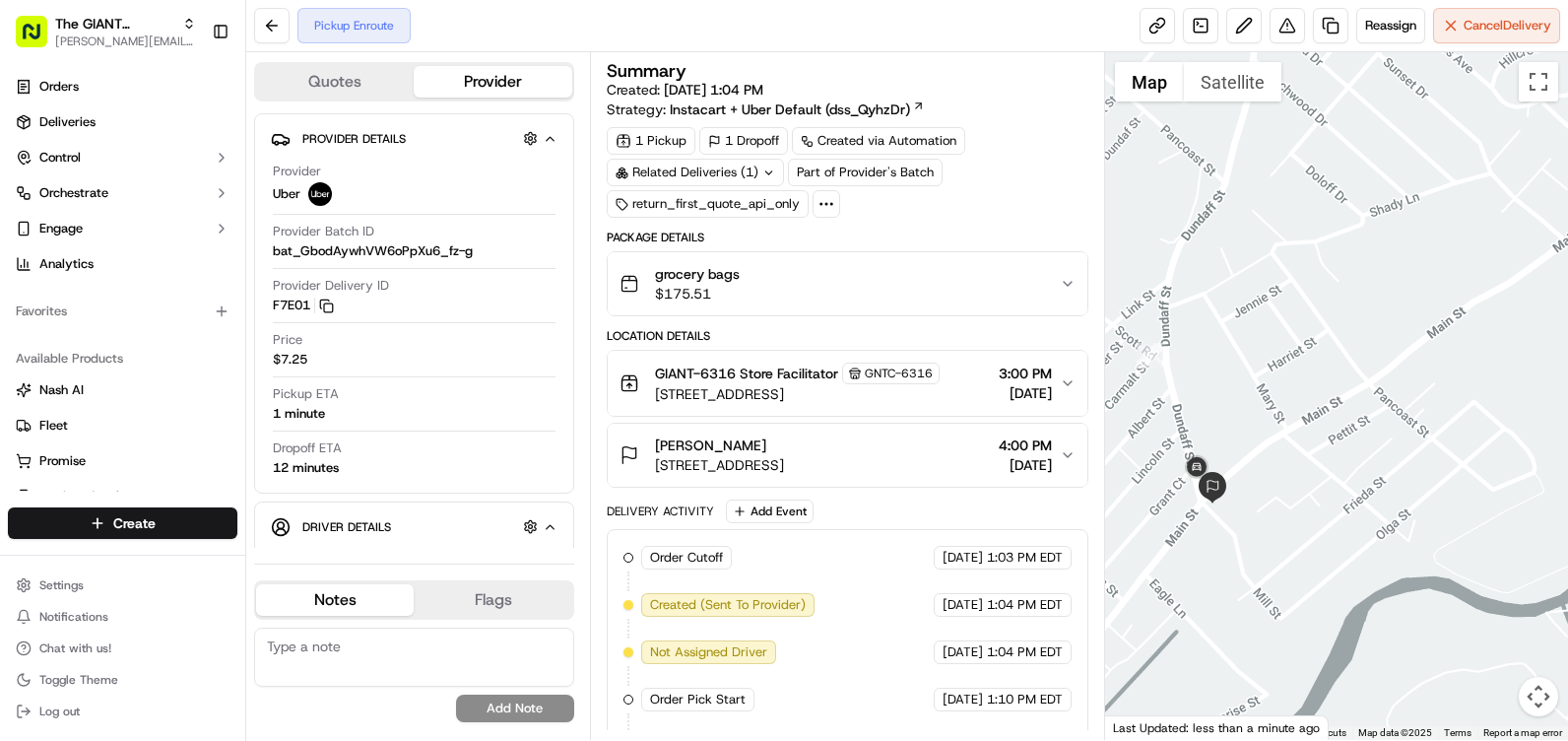
drag, startPoint x: 1479, startPoint y: 357, endPoint x: 1323, endPoint y: 435, distance: 174.4
click at [1323, 435] on div at bounding box center [1337, 396] width 463 height 688
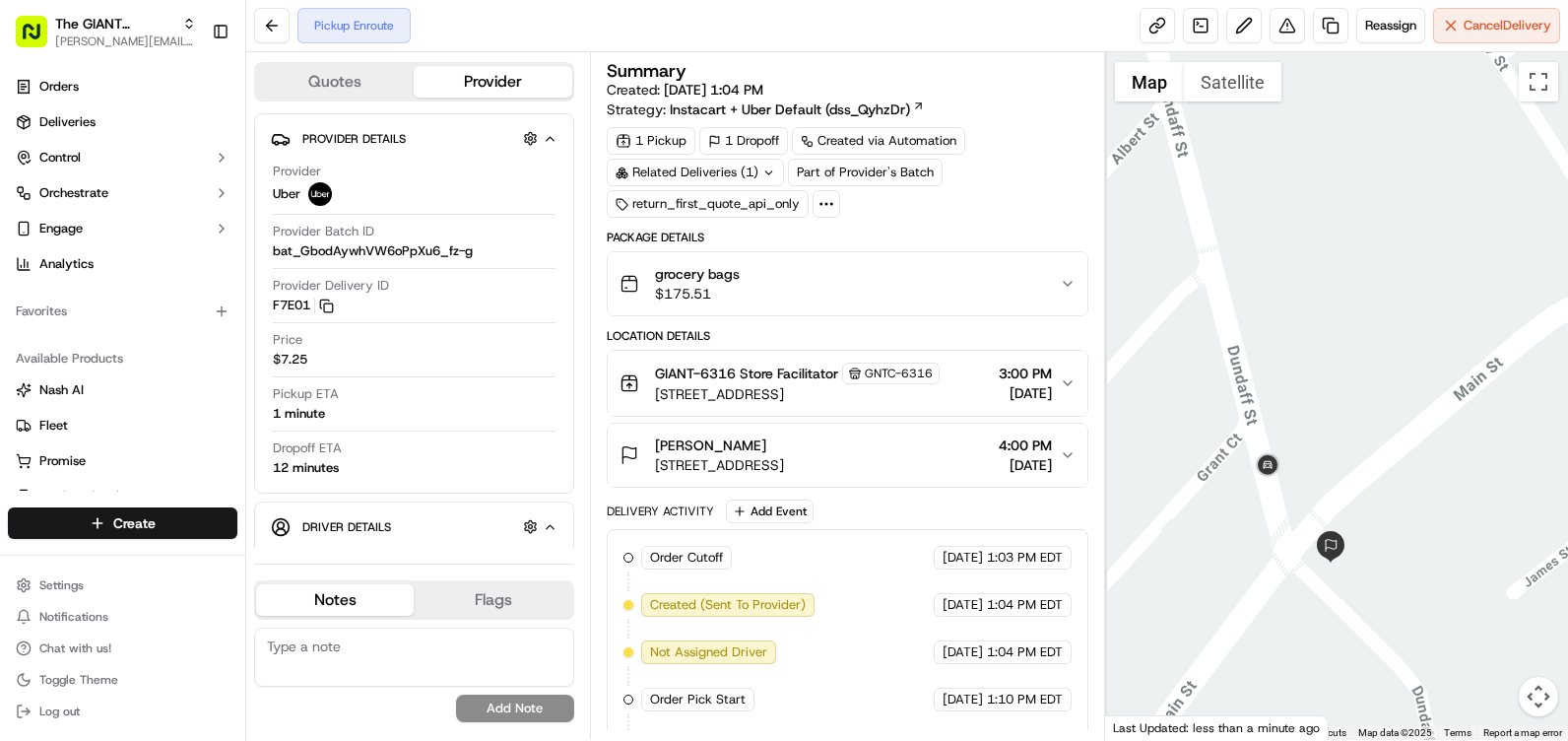
drag, startPoint x: 1229, startPoint y: 474, endPoint x: 1403, endPoint y: 474, distance: 174.0
click at [1403, 474] on div at bounding box center [1337, 396] width 463 height 688
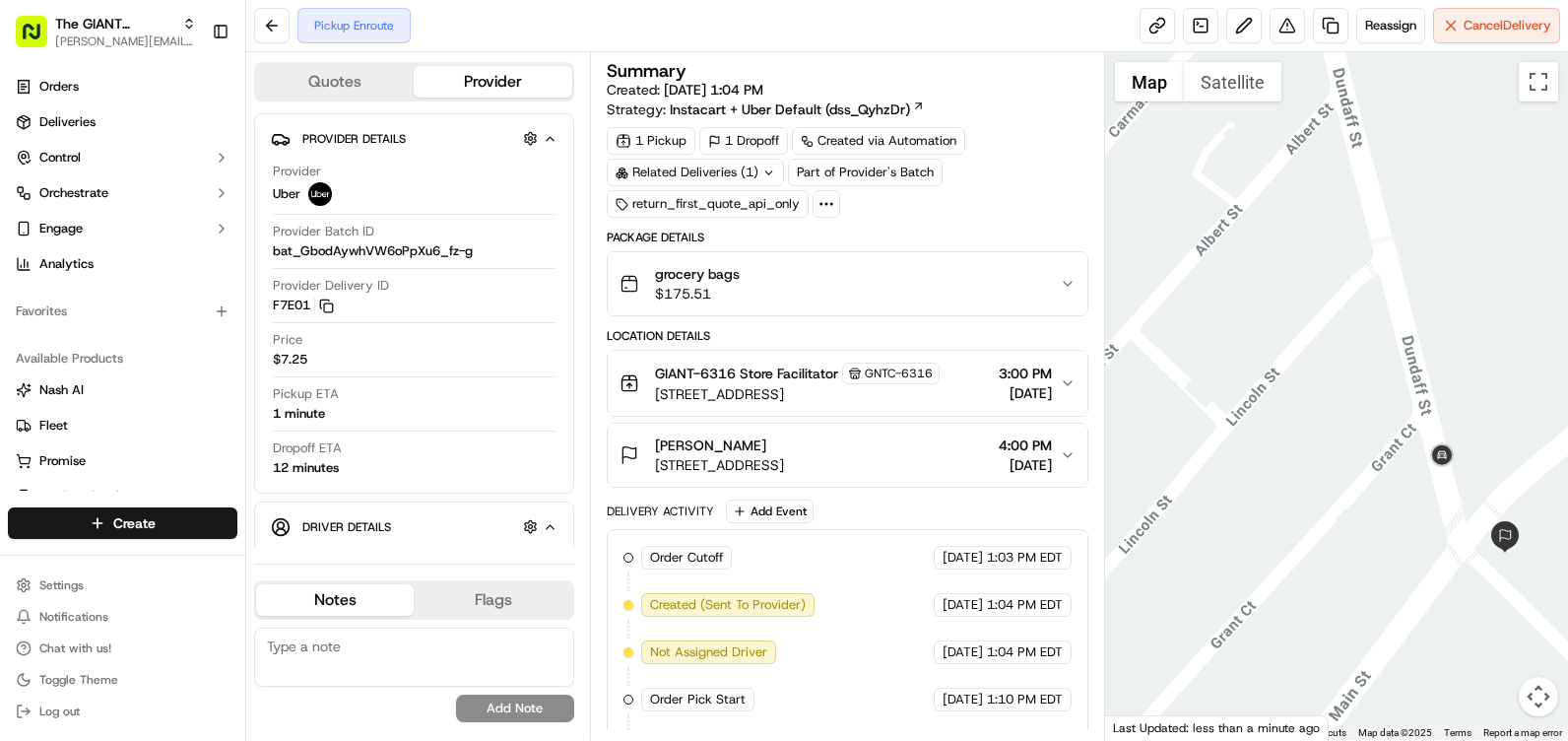
drag, startPoint x: 1442, startPoint y: 481, endPoint x: 1339, endPoint y: 469, distance: 103.7
click at [1339, 469] on div at bounding box center [1337, 396] width 463 height 688
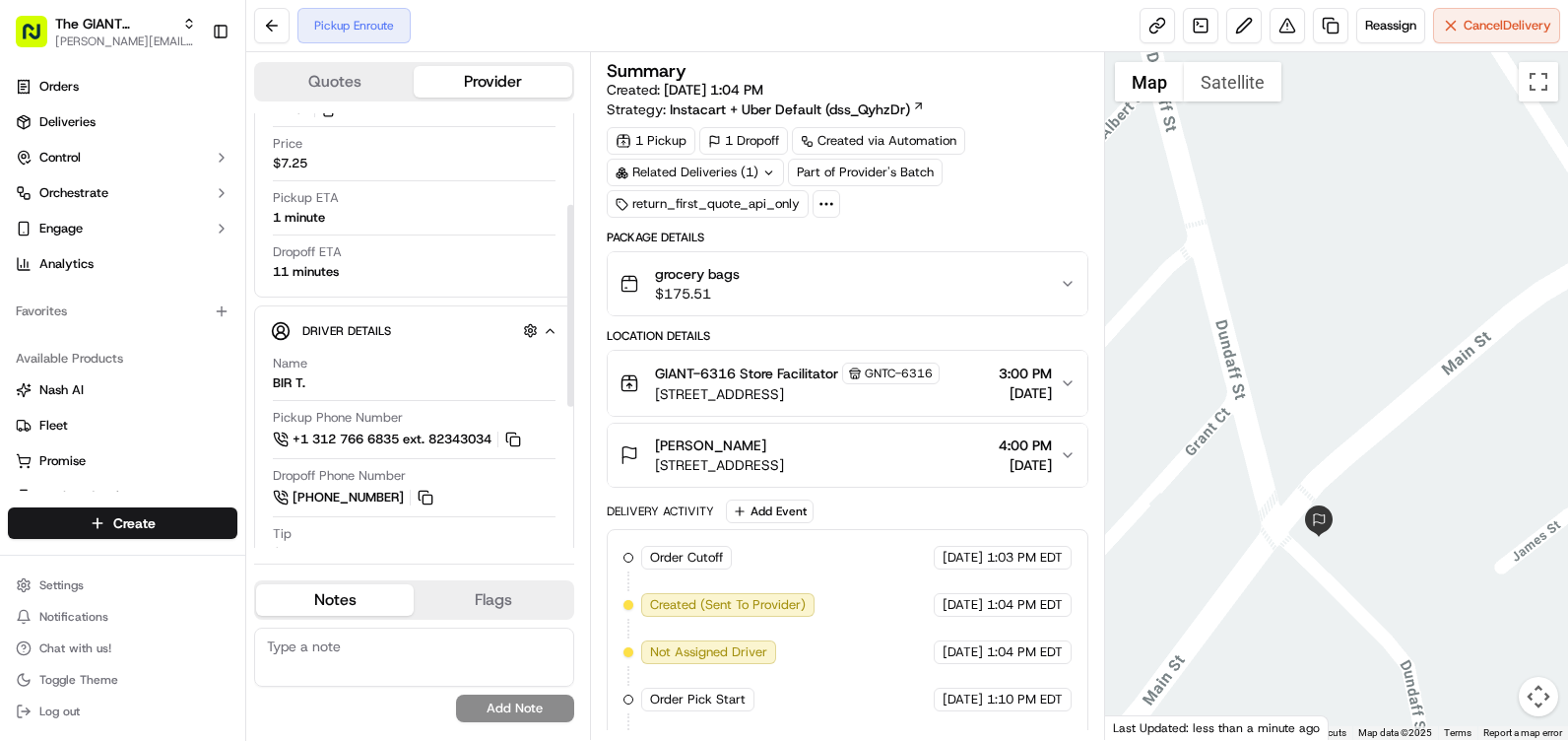
scroll to position [197, 0]
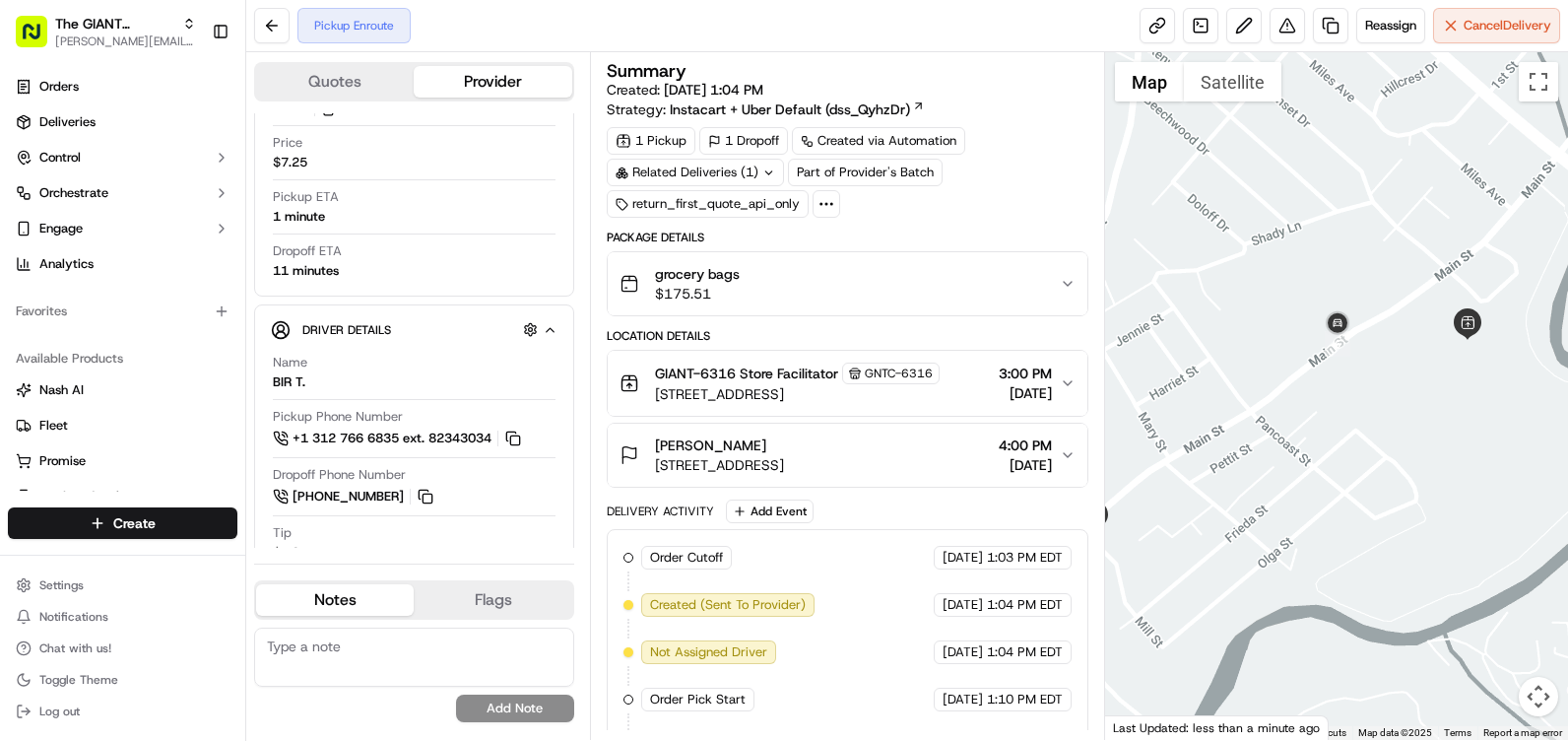
drag, startPoint x: 1396, startPoint y: 373, endPoint x: 1208, endPoint y: 449, distance: 202.8
click at [1208, 449] on div at bounding box center [1337, 396] width 463 height 688
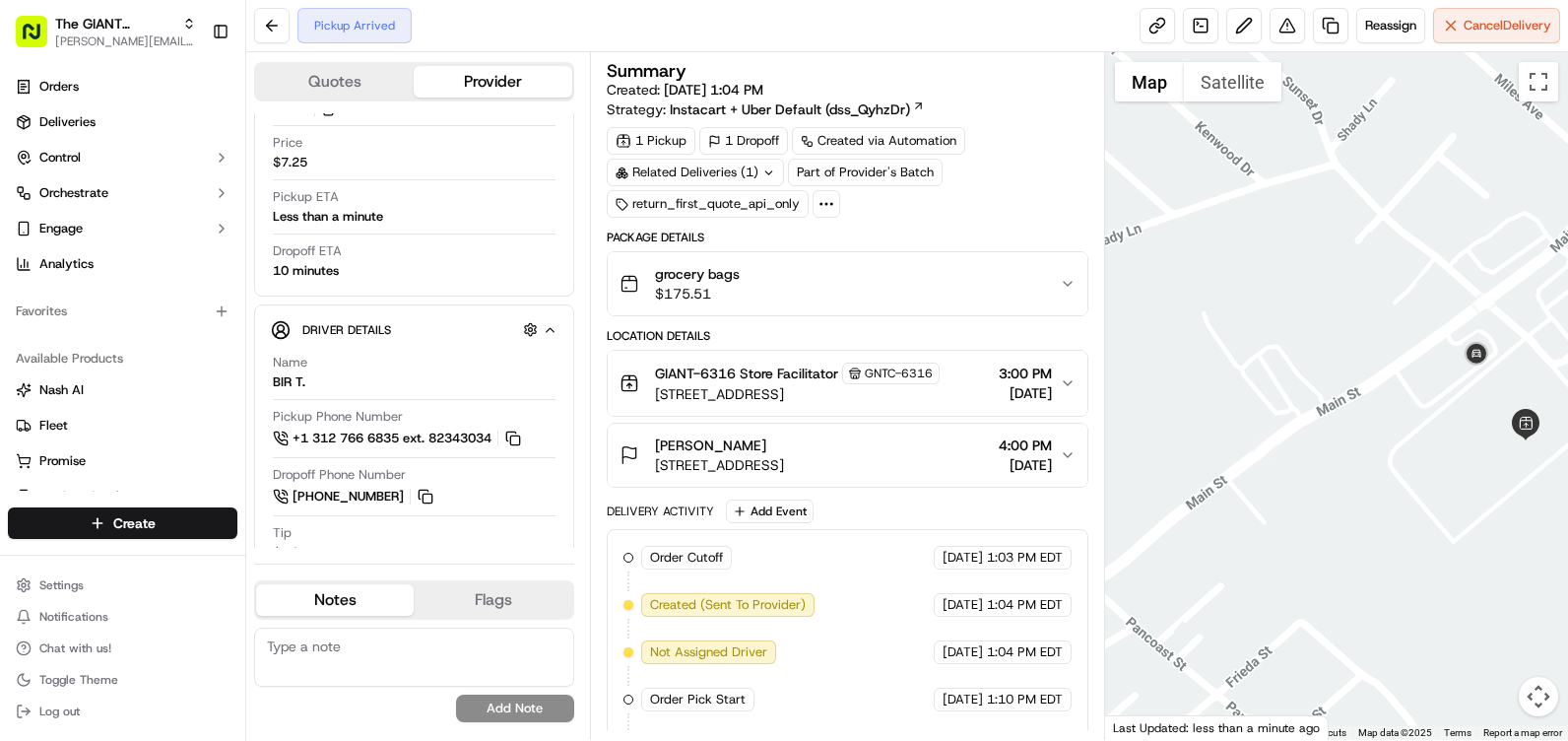
drag, startPoint x: 1457, startPoint y: 610, endPoint x: 1168, endPoint y: 681, distance: 297.6
click at [1168, 681] on div at bounding box center [1337, 396] width 463 height 688
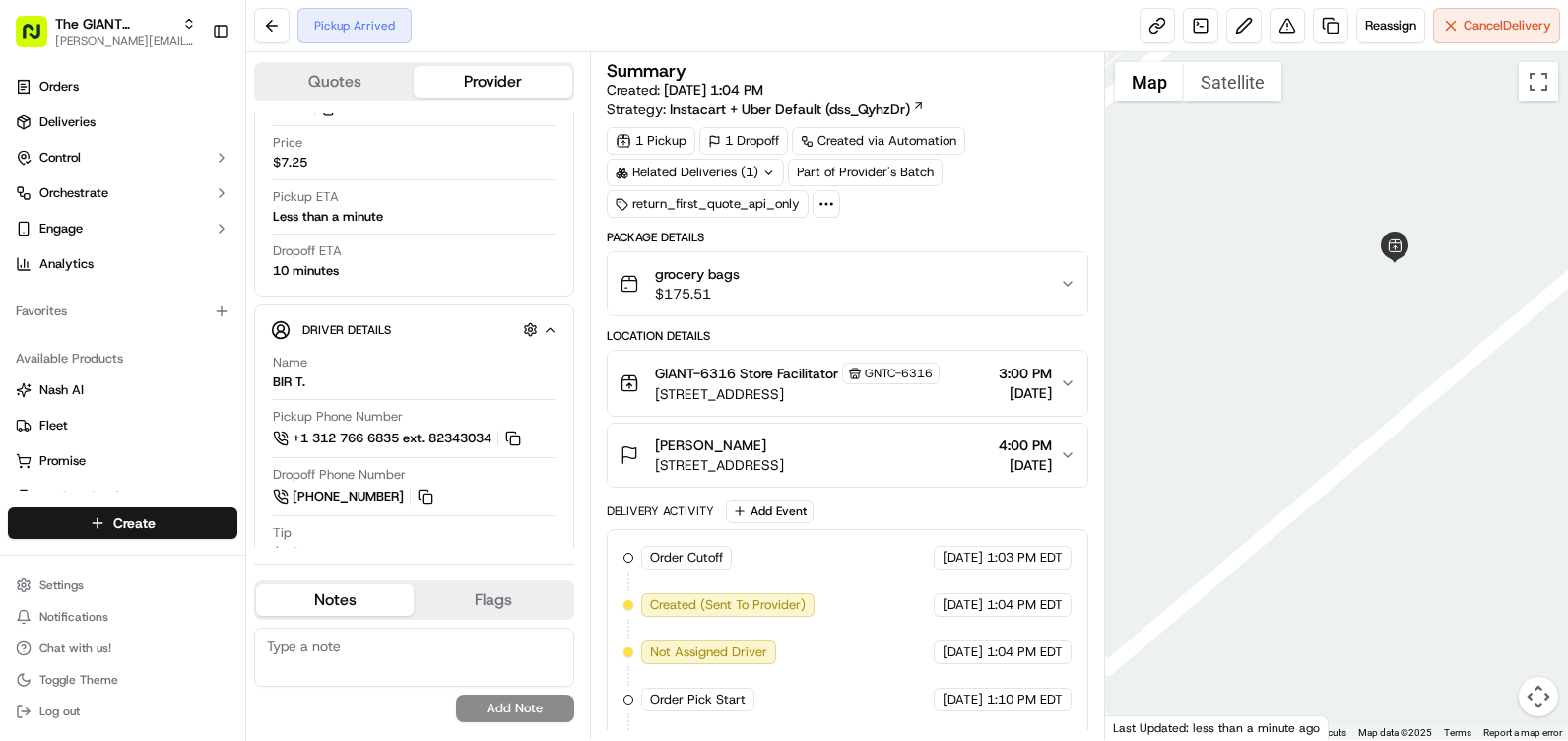
drag, startPoint x: 1452, startPoint y: 684, endPoint x: 1457, endPoint y: 660, distance: 24.5
click at [1470, 740] on html "The GIANT Company abigail.galea@giantmartins.com Toggle Sidebar Orders Deliveri…" at bounding box center [784, 370] width 1568 height 741
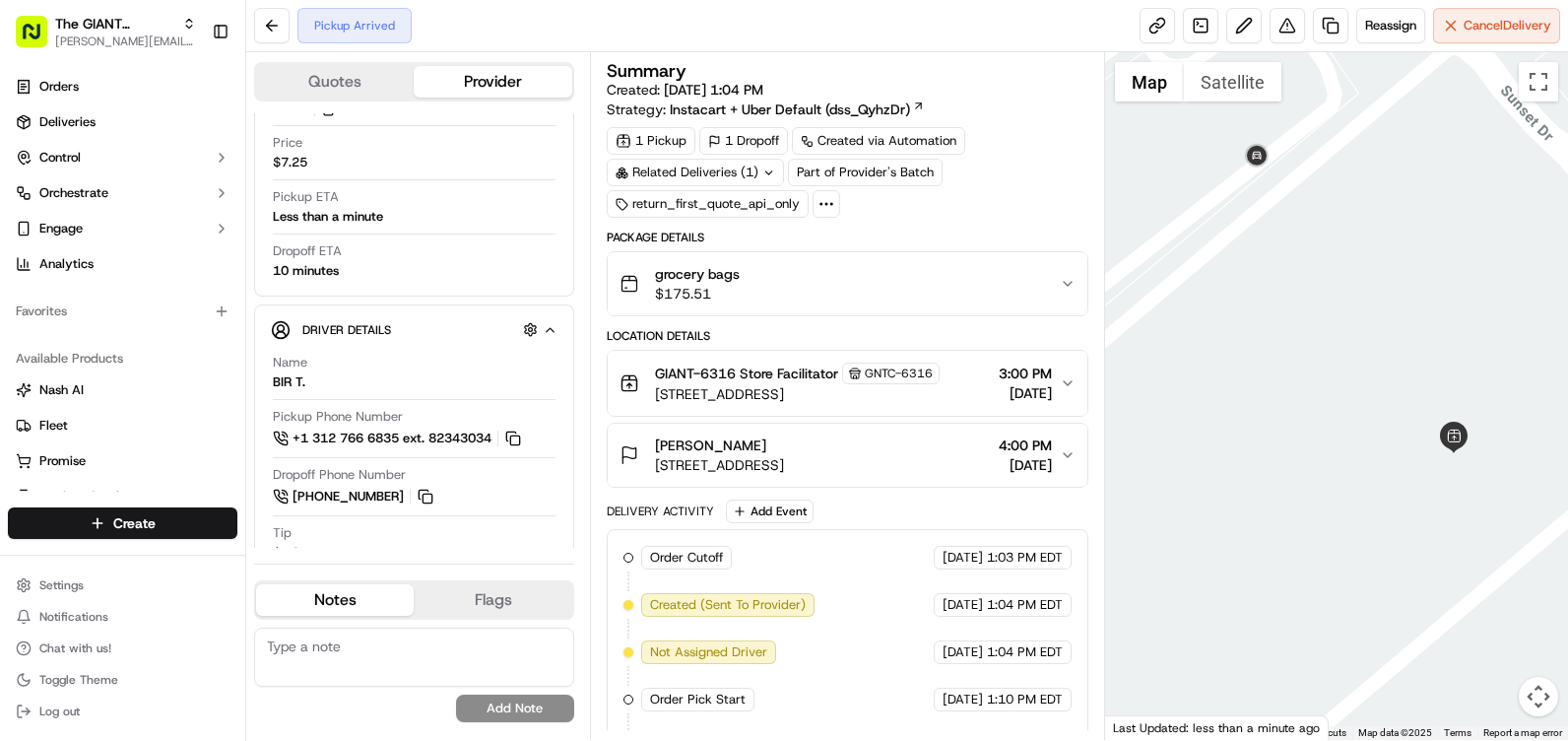
drag, startPoint x: 1445, startPoint y: 631, endPoint x: 1454, endPoint y: 673, distance: 43.0
click at [1454, 673] on div at bounding box center [1337, 396] width 463 height 688
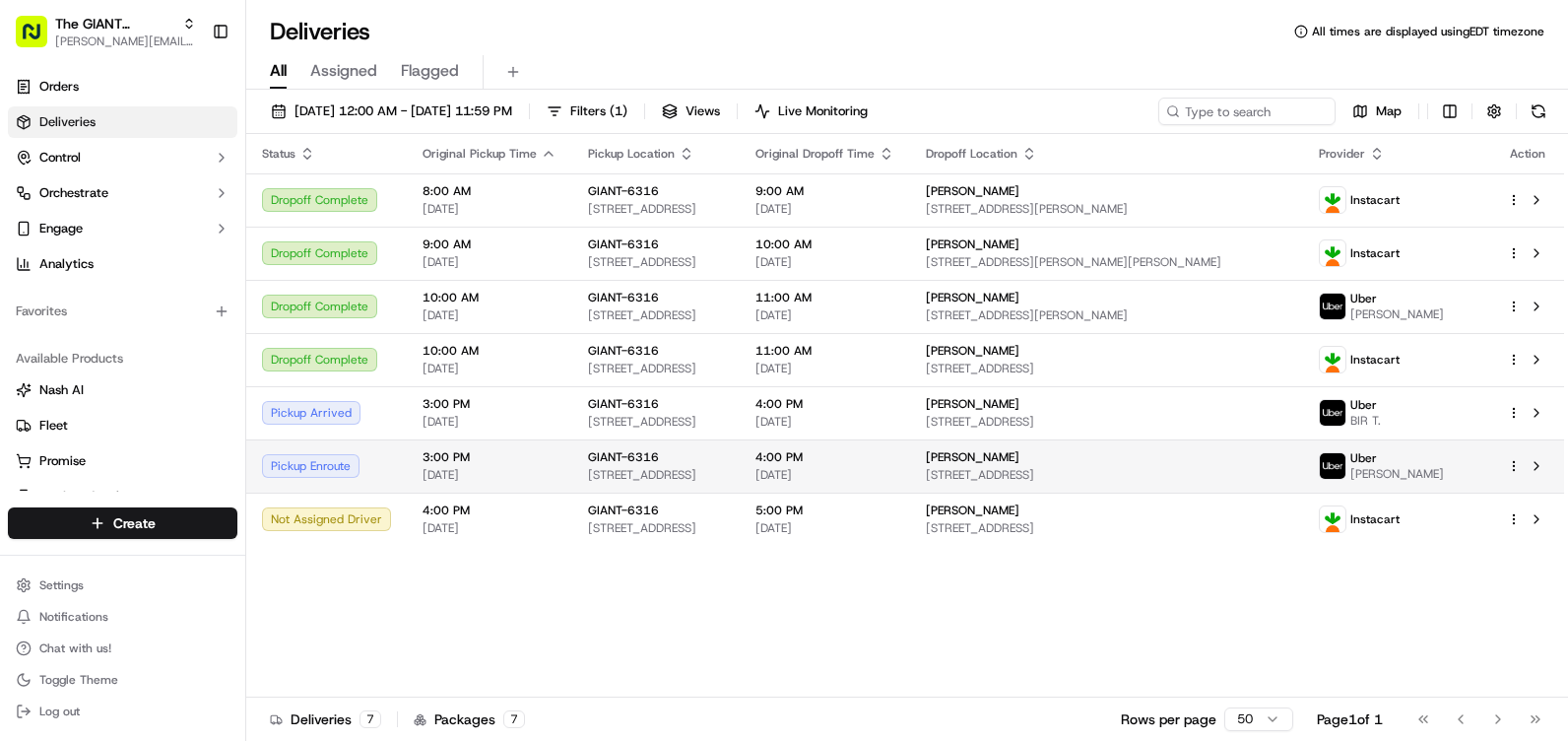
click at [1420, 483] on td "Uber [PERSON_NAME]" at bounding box center [1397, 466] width 188 height 53
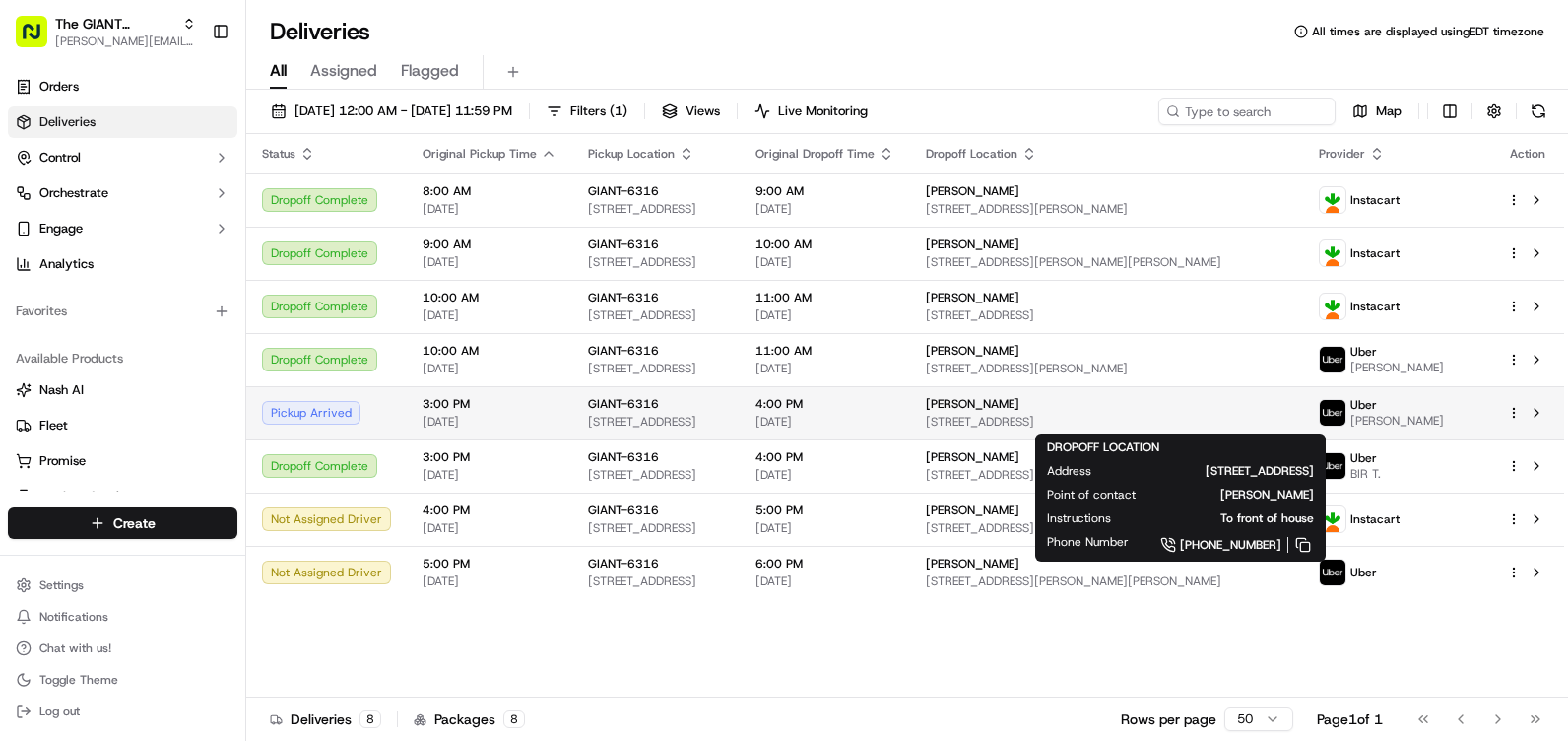
click at [1147, 417] on span "[STREET_ADDRESS]" at bounding box center [1106, 422] width 361 height 16
